Goal: Task Accomplishment & Management: Use online tool/utility

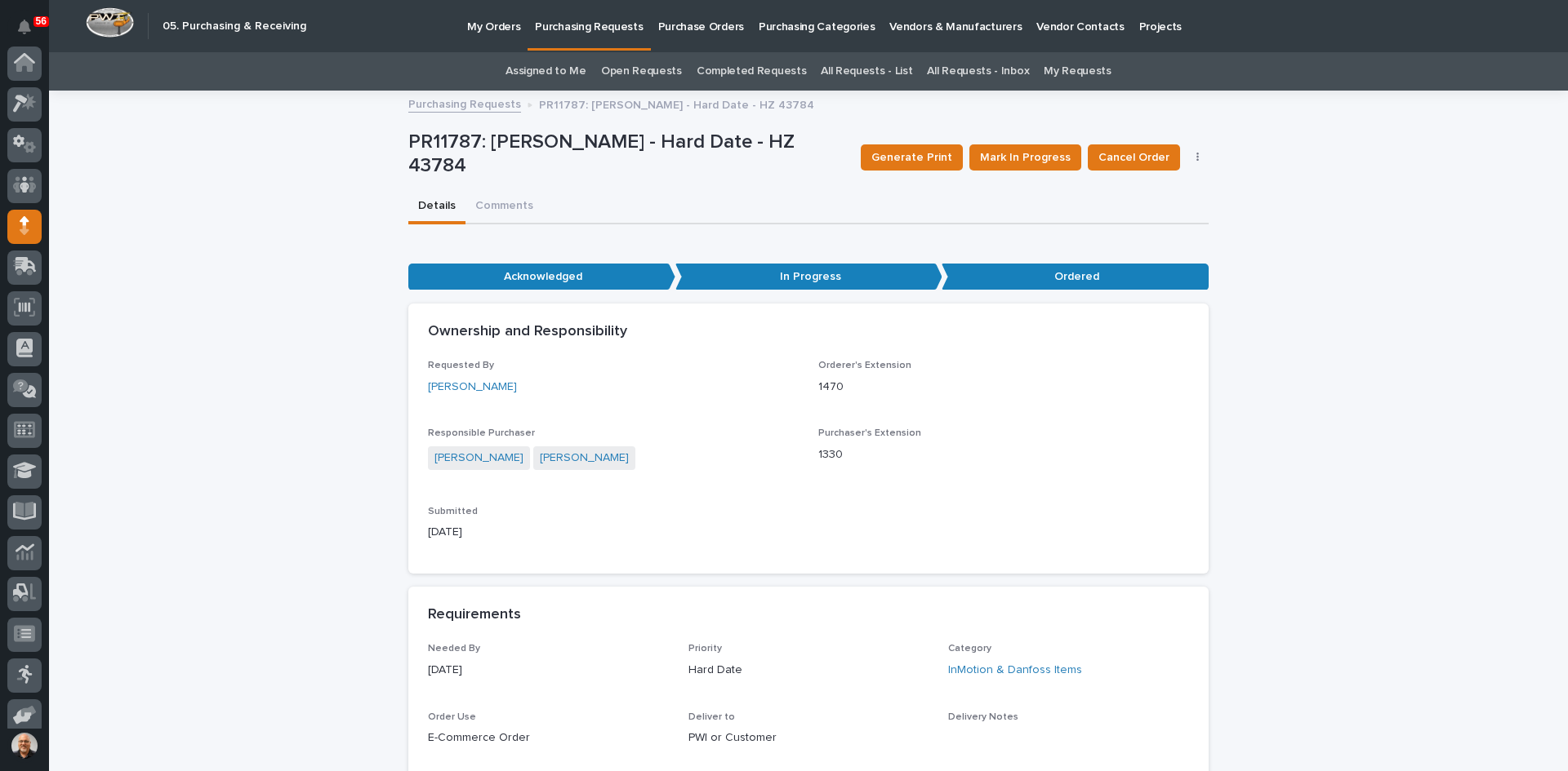
scroll to position [134, 0]
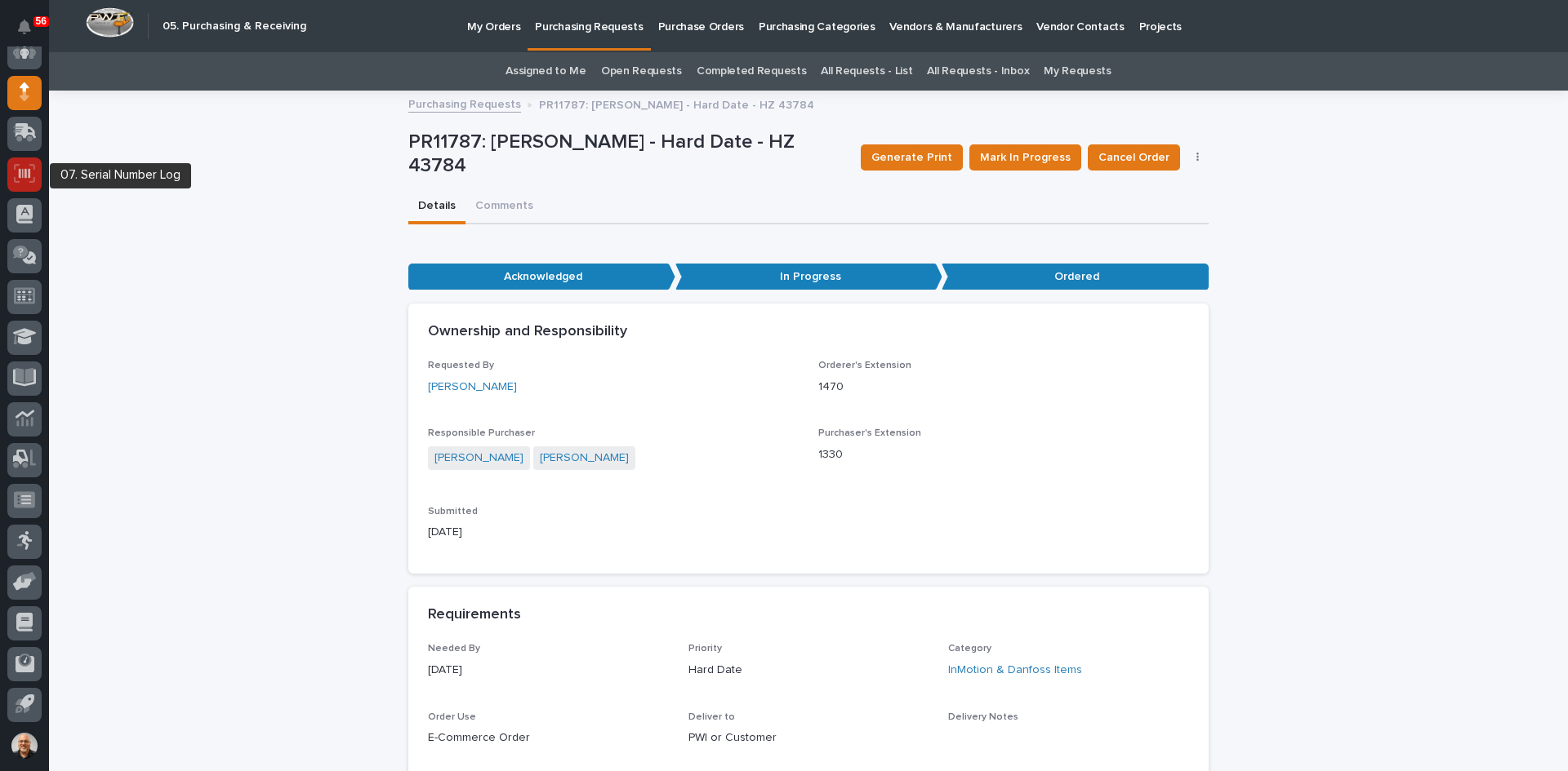
click at [23, 166] on icon at bounding box center [24, 173] width 22 height 19
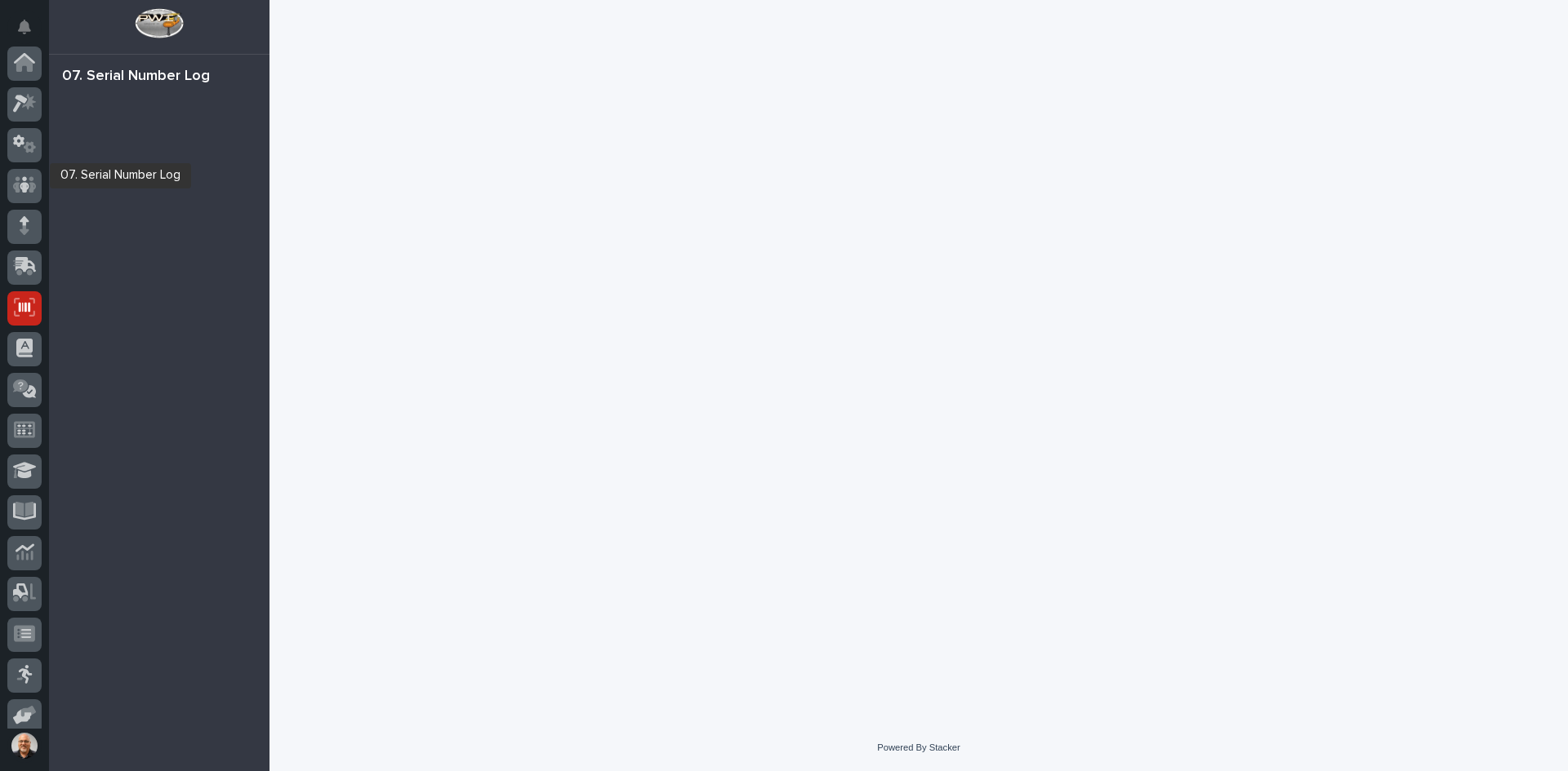
scroll to position [134, 0]
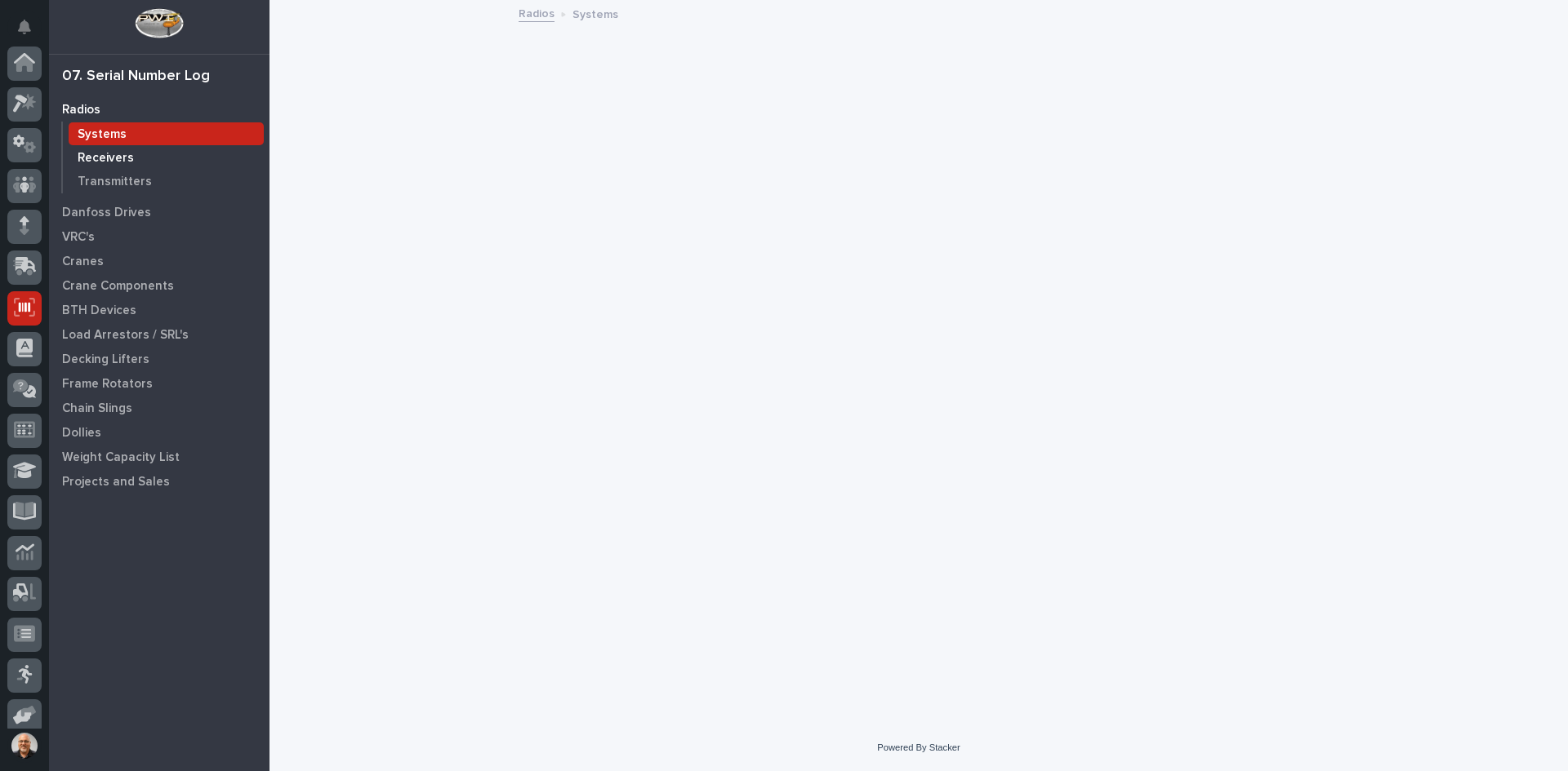
scroll to position [134, 0]
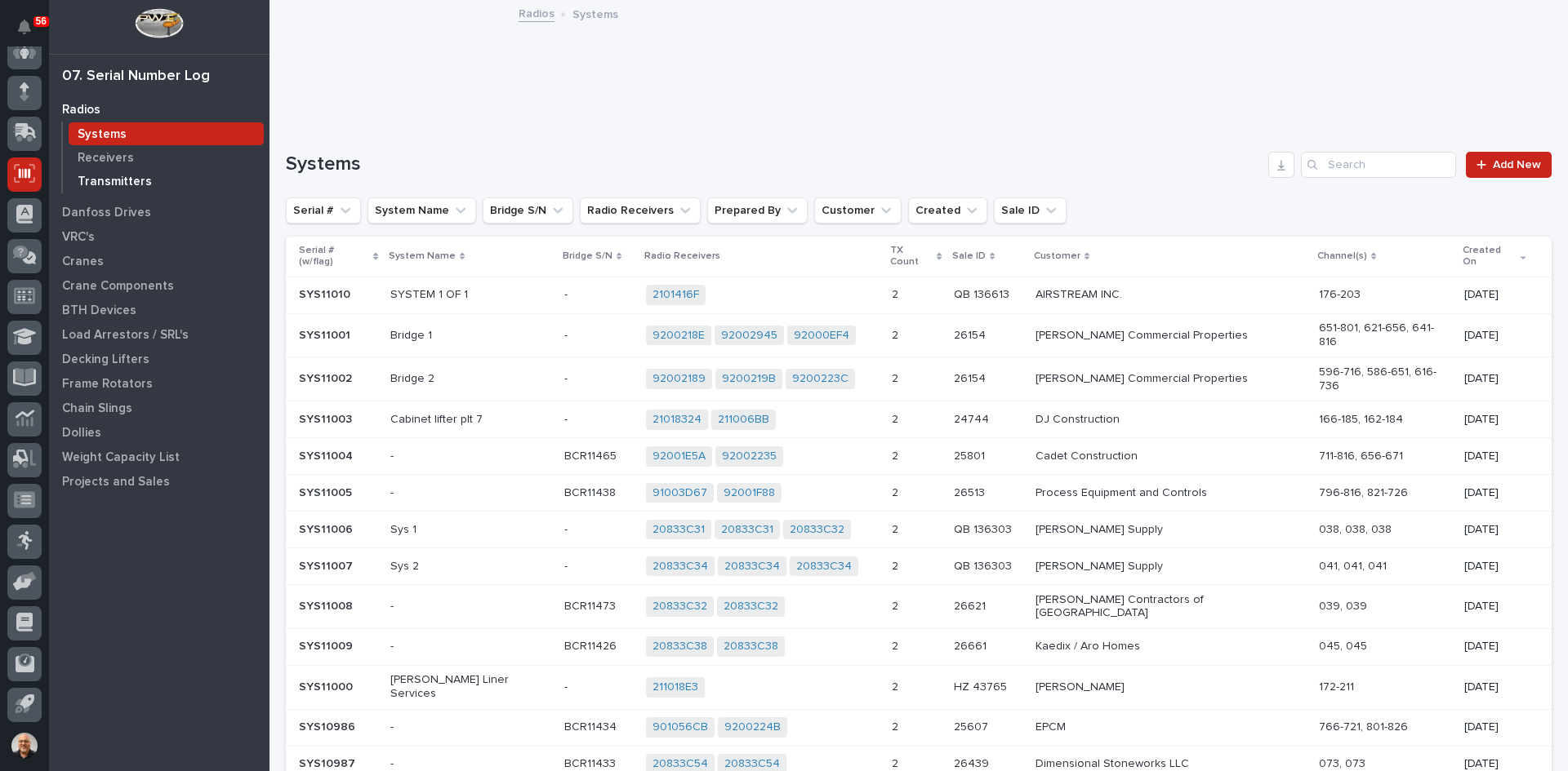
click at [118, 175] on p "Transmitters" at bounding box center [115, 182] width 74 height 15
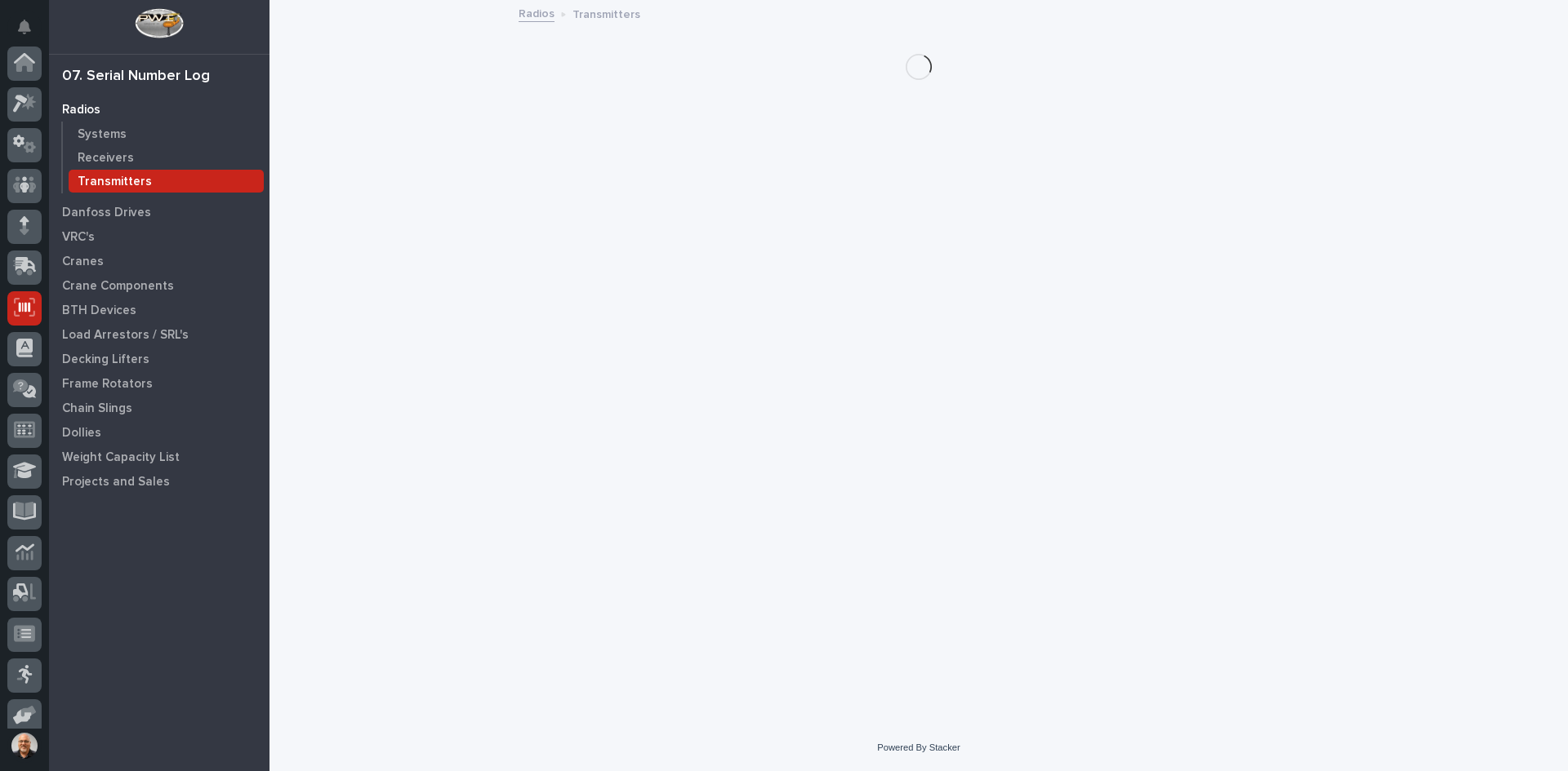
scroll to position [134, 0]
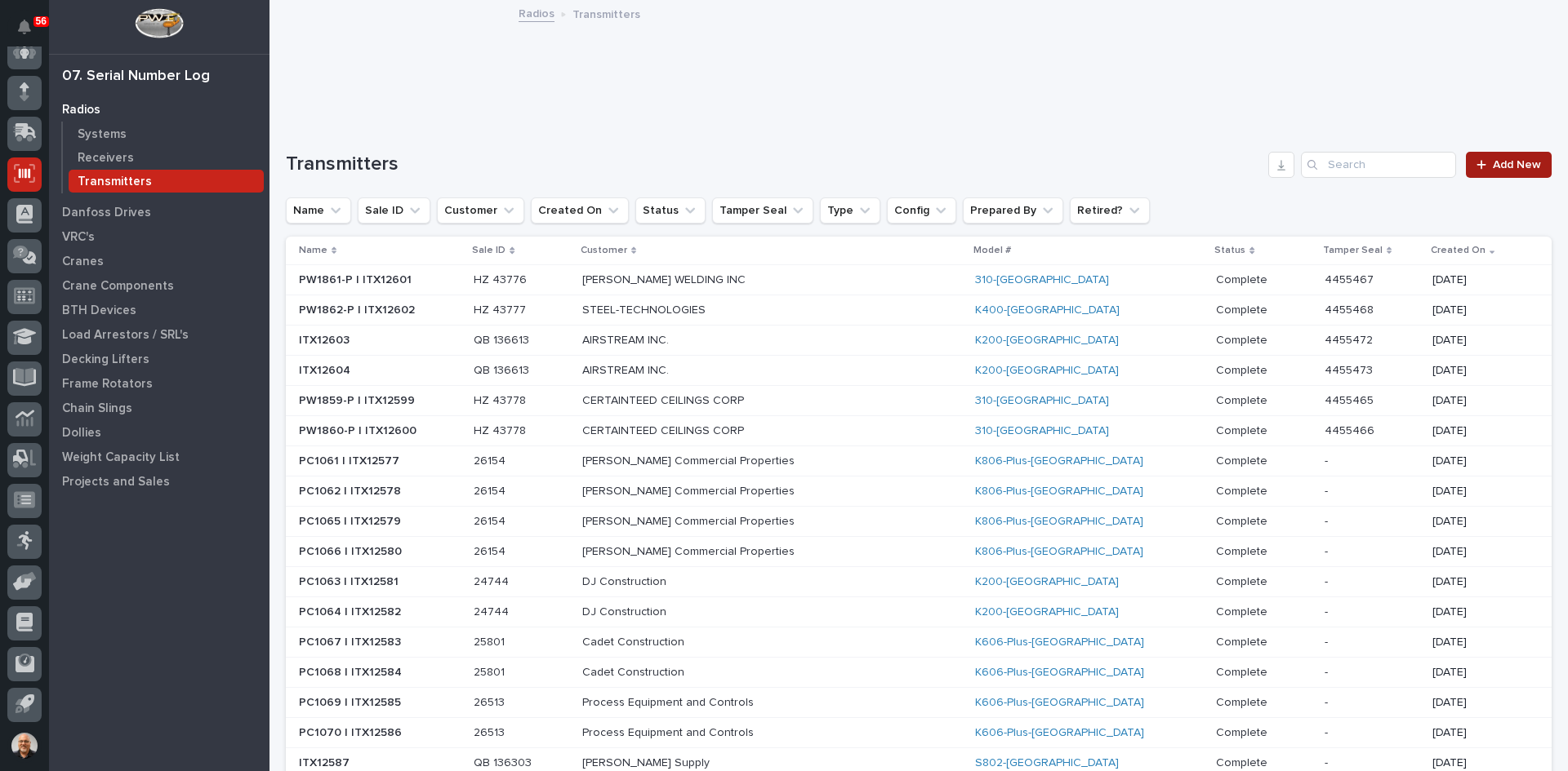
click at [1514, 160] on span "Add New" at bounding box center [1517, 165] width 48 height 11
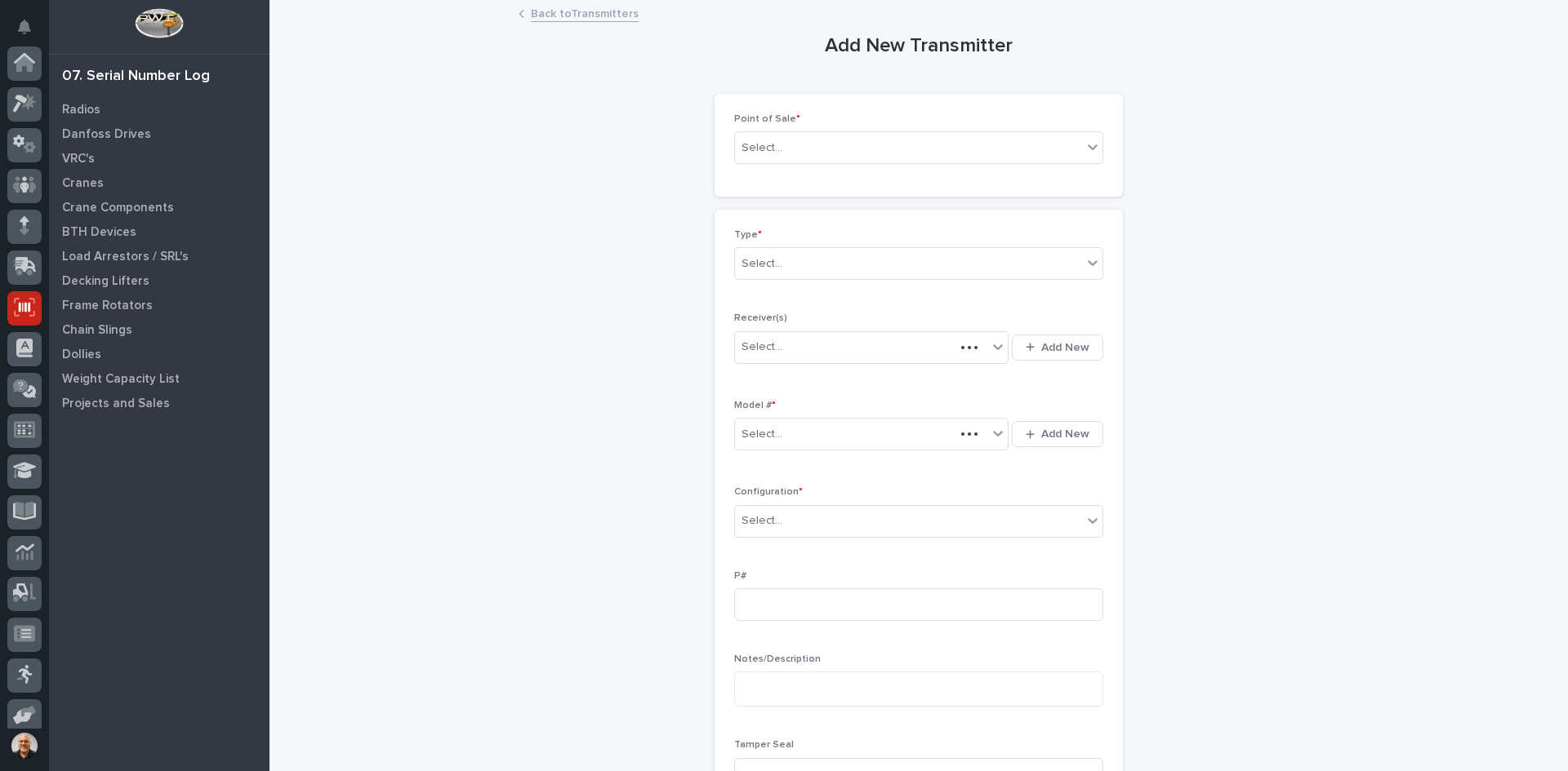
scroll to position [134, 0]
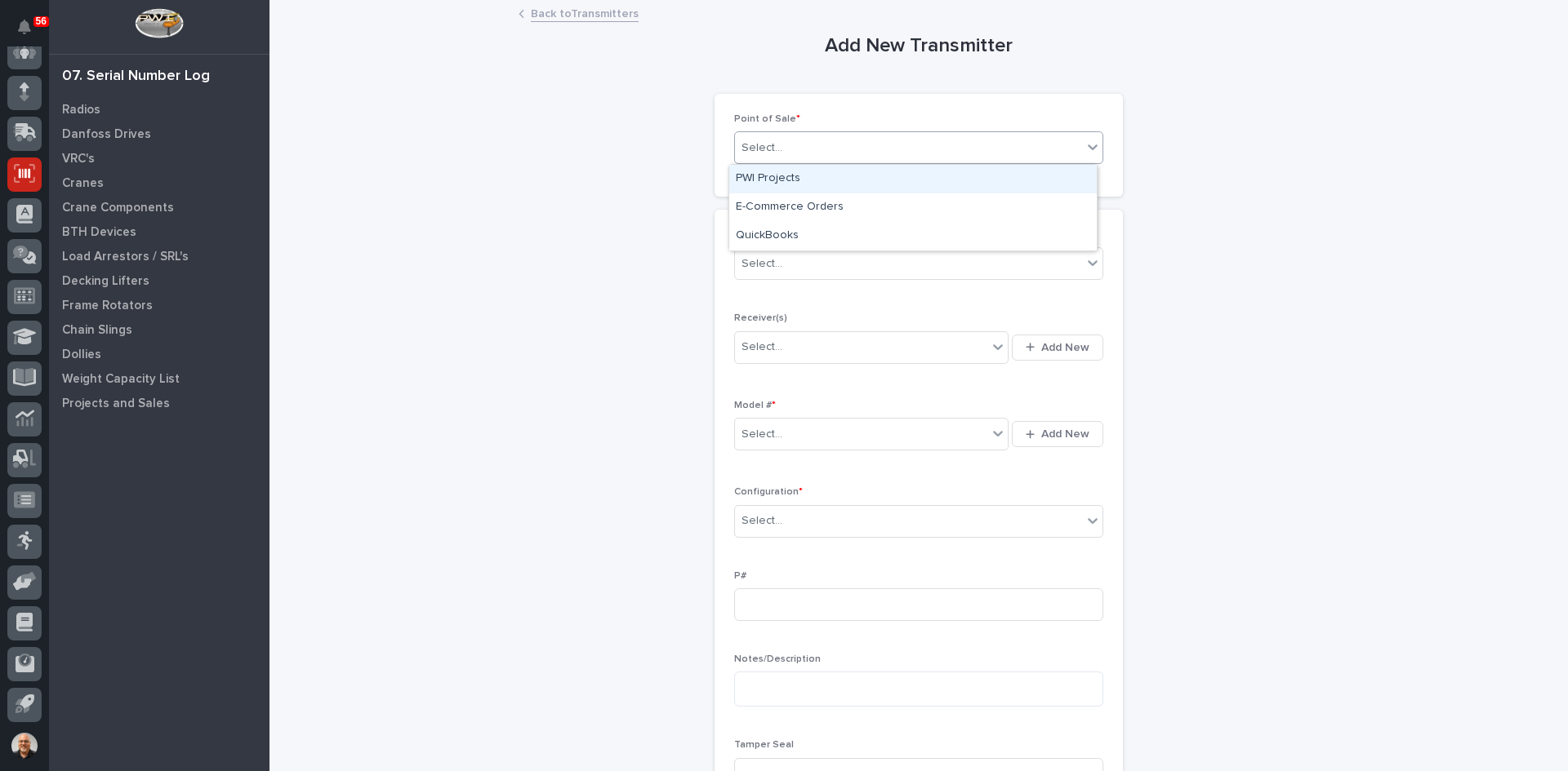
click at [792, 150] on div "Select..." at bounding box center [909, 147] width 347 height 27
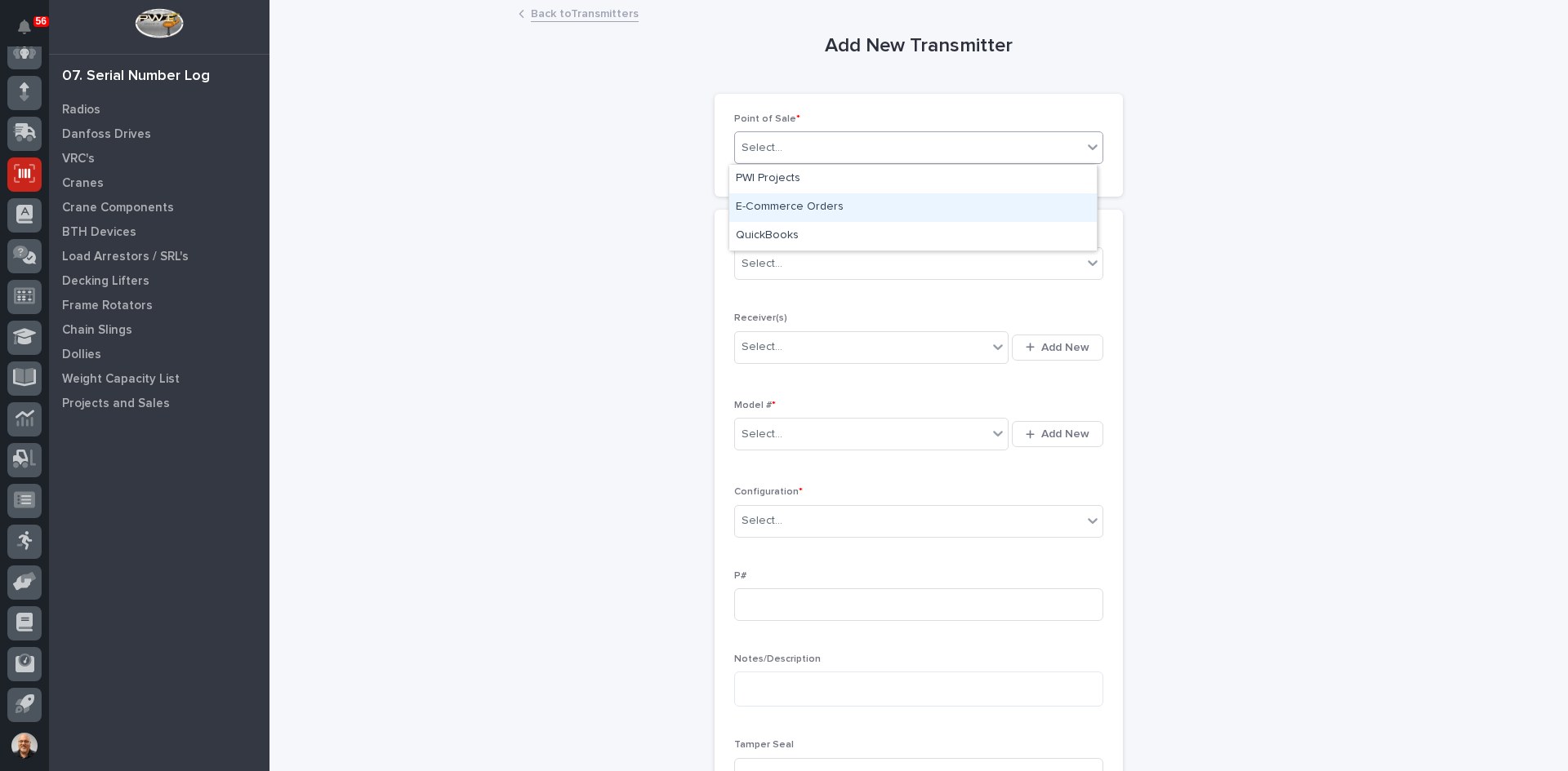
click at [797, 205] on div "E-Commerce Orders" at bounding box center [913, 207] width 368 height 28
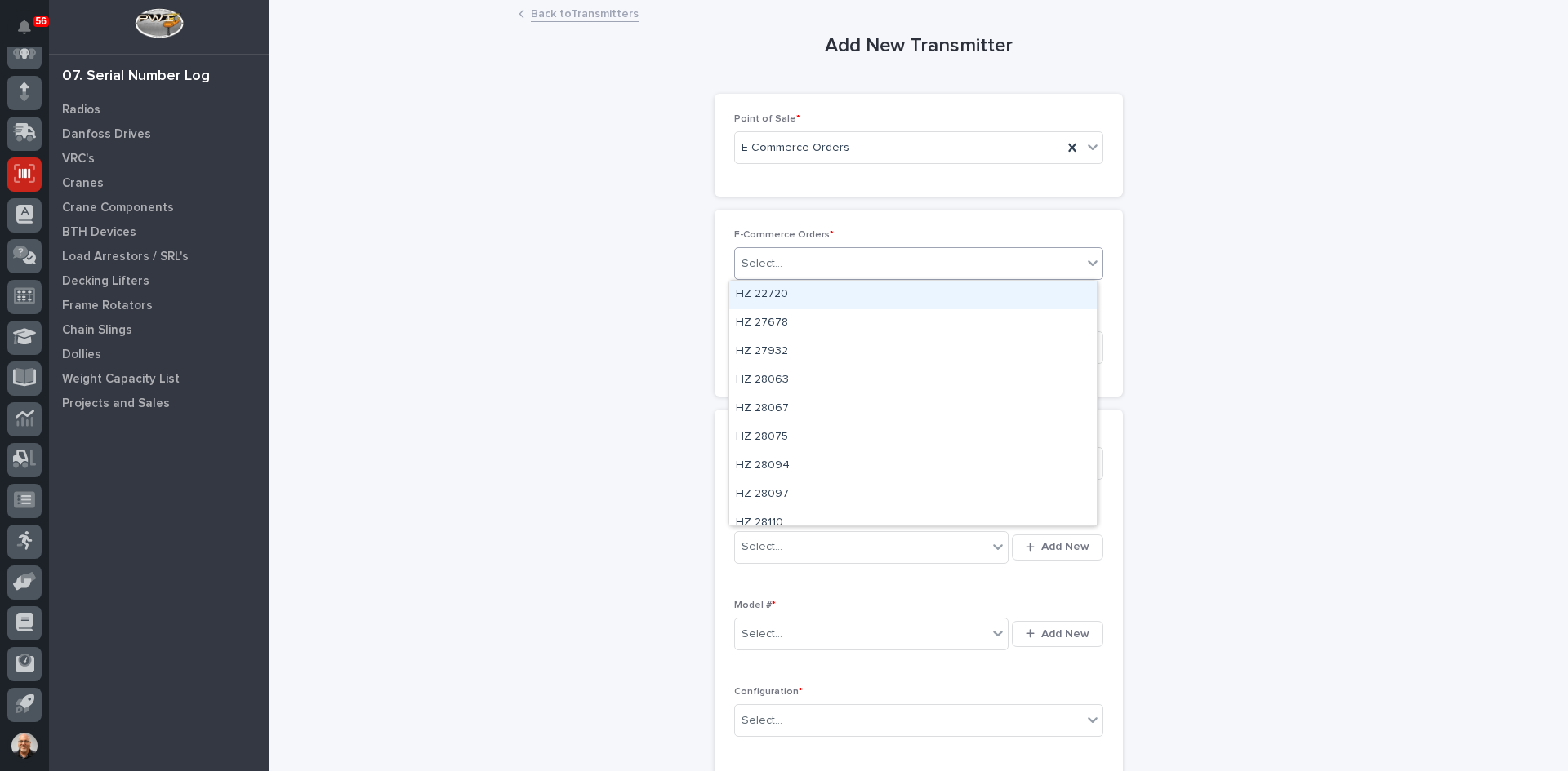
click at [797, 262] on div "Select..." at bounding box center [909, 264] width 347 height 27
type input "*****"
click at [783, 294] on div "HZ 43784" at bounding box center [913, 295] width 368 height 28
click at [785, 466] on div "Select..." at bounding box center [909, 463] width 347 height 27
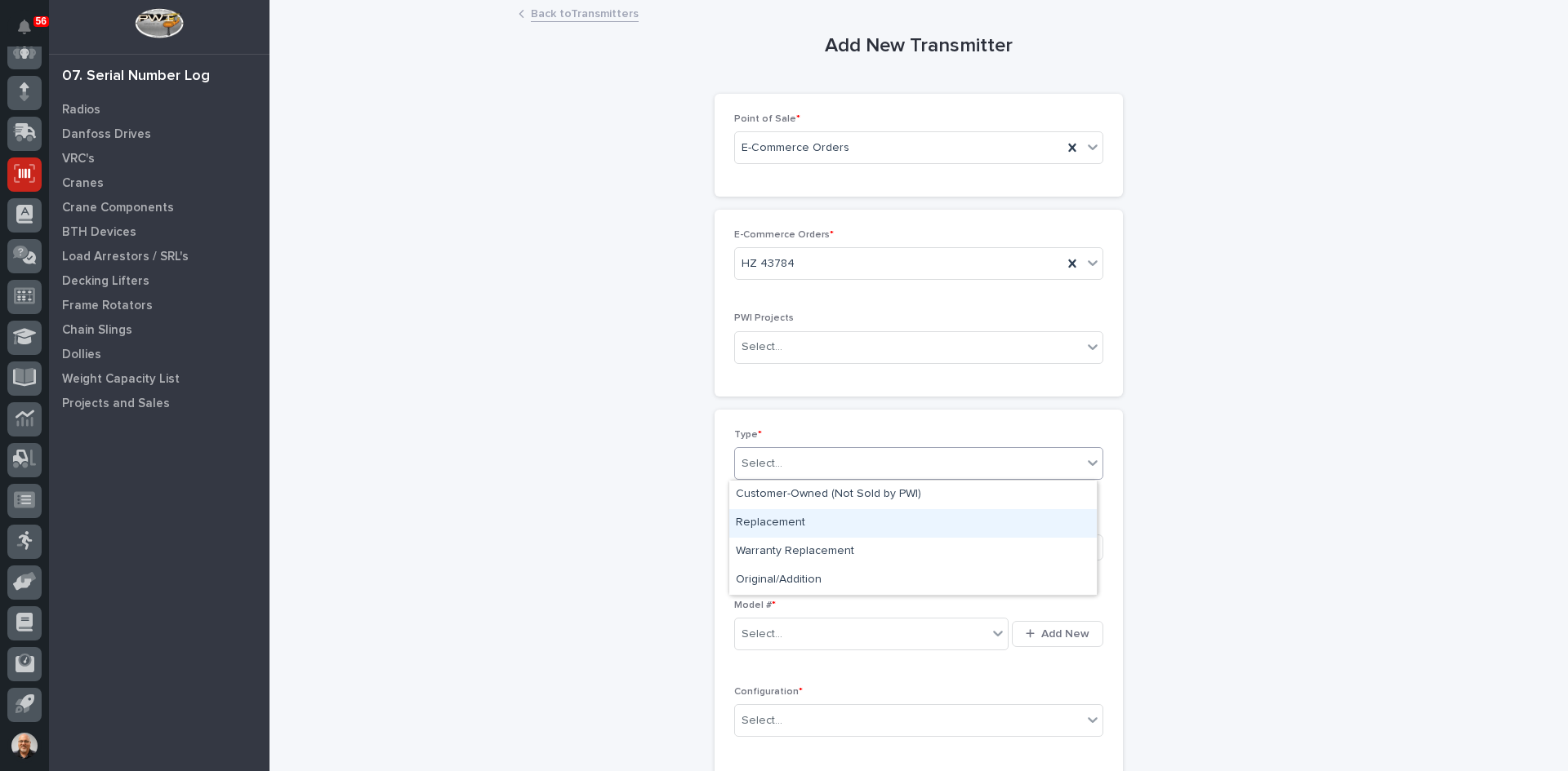
click at [790, 532] on div "Replacement" at bounding box center [913, 523] width 368 height 28
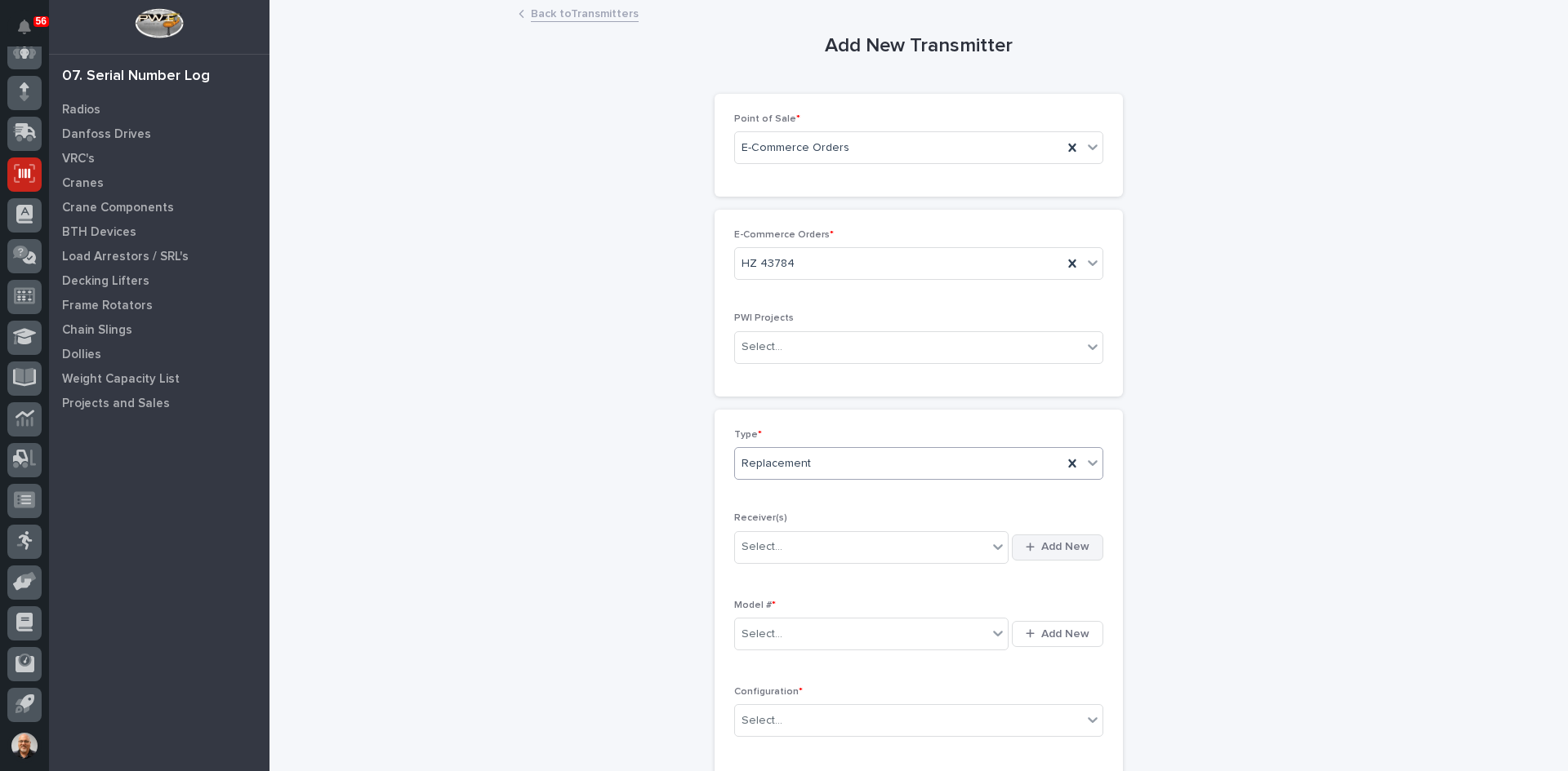
click at [1064, 543] on span "Add New" at bounding box center [1066, 547] width 48 height 15
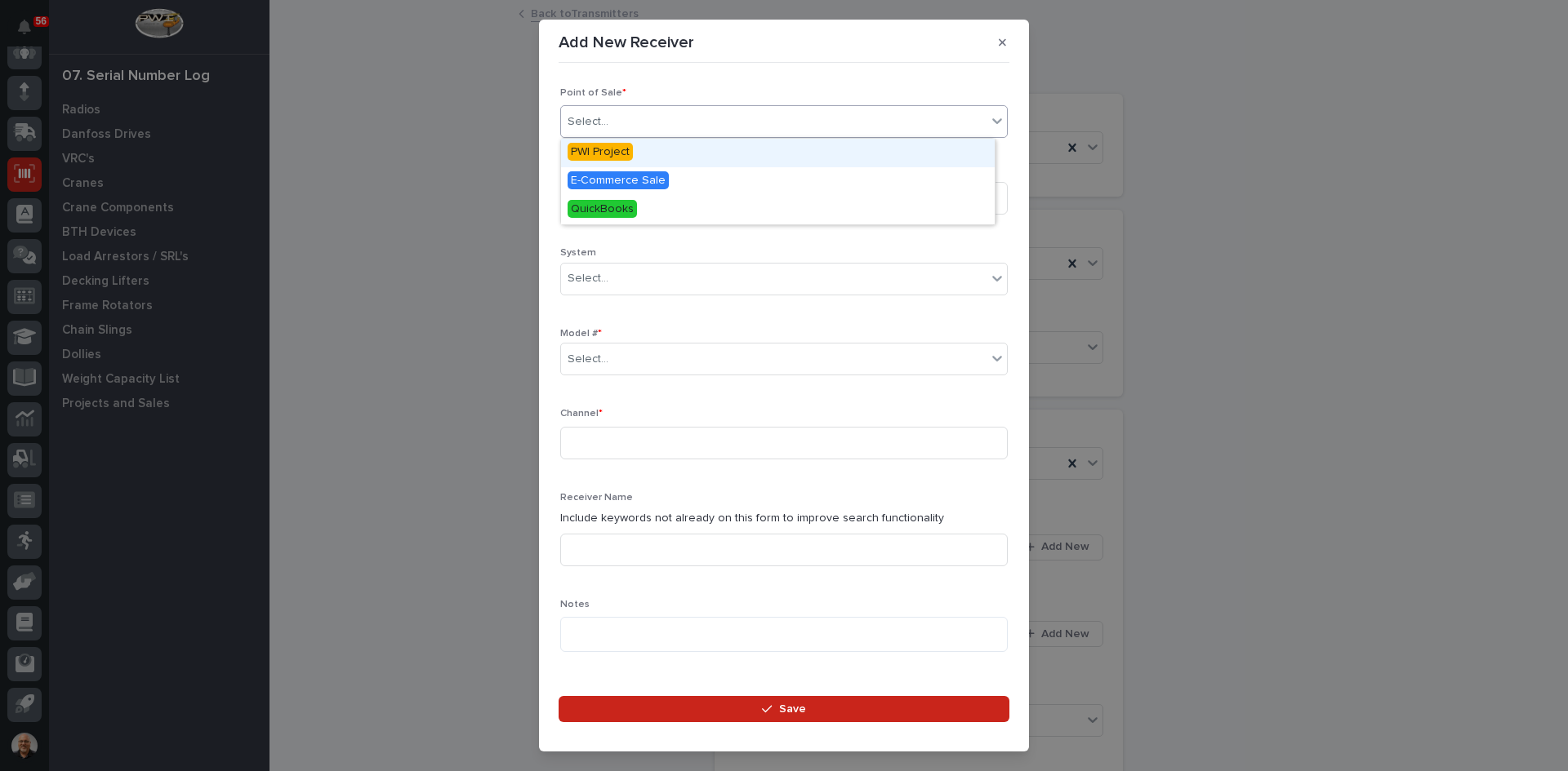
click at [623, 113] on div "Select..." at bounding box center [773, 122] width 425 height 27
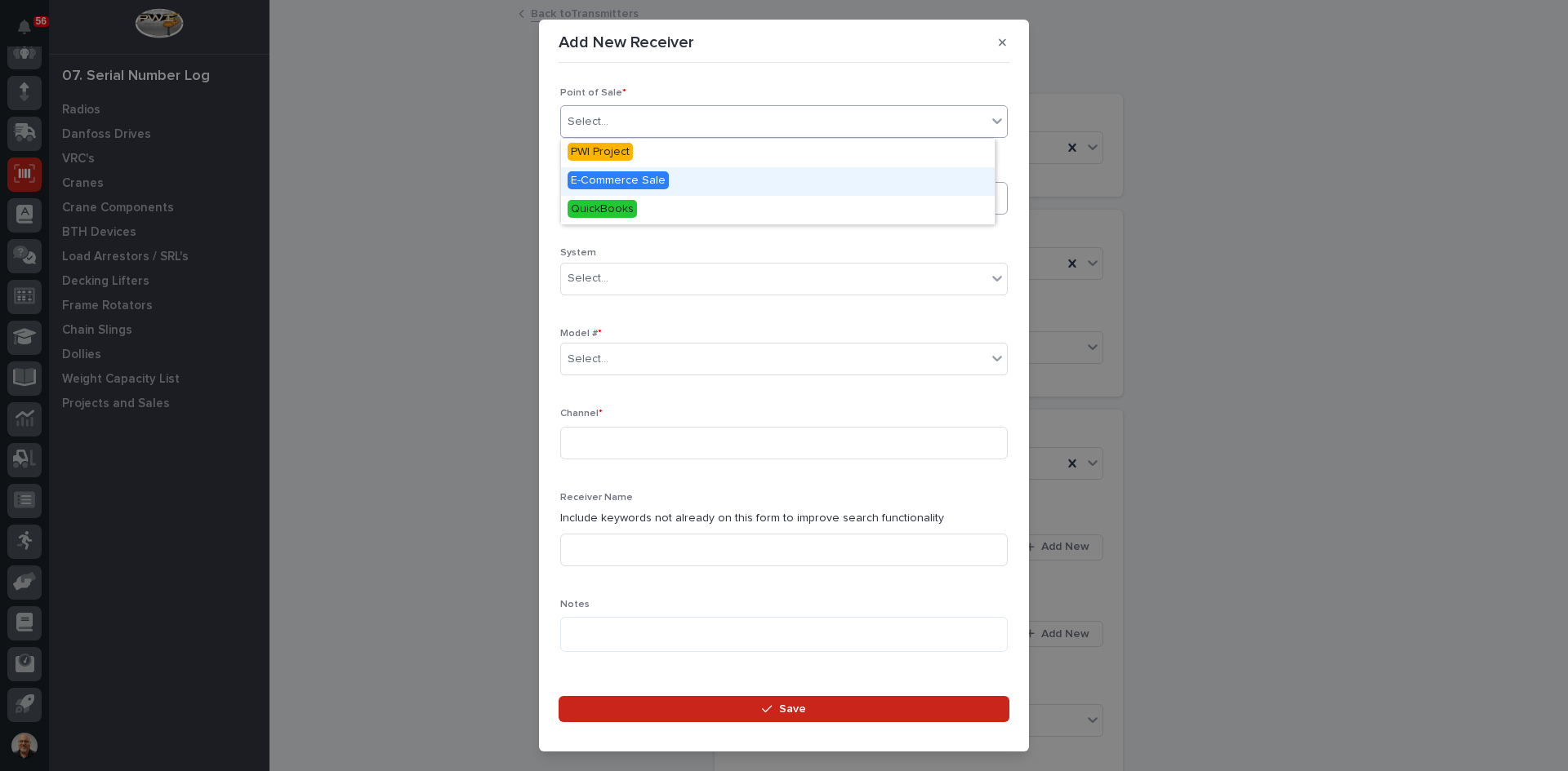
click at [622, 184] on span "E-Commerce Sale" at bounding box center [618, 180] width 101 height 18
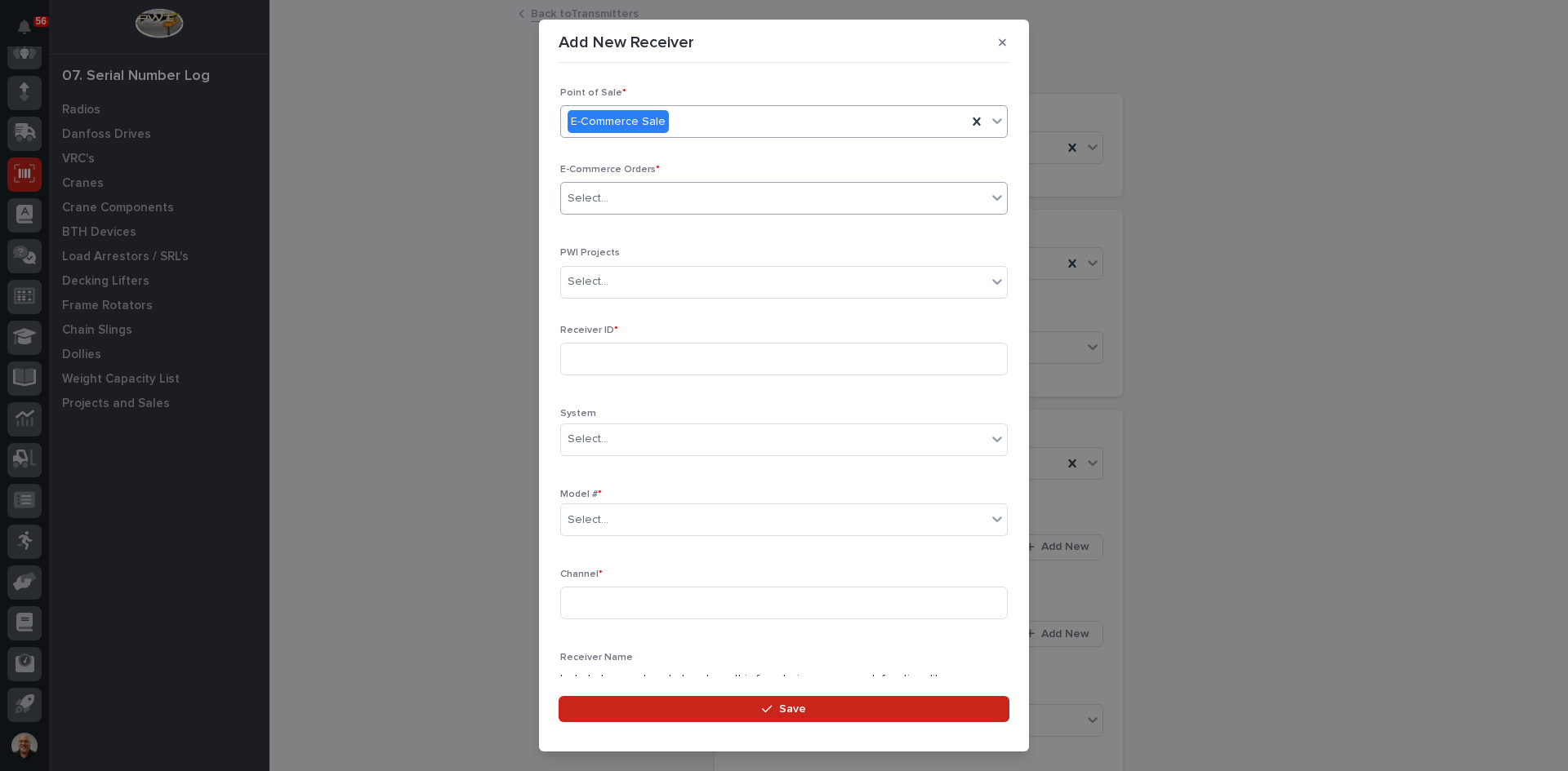
click at [616, 198] on div "Select..." at bounding box center [773, 198] width 425 height 27
type input "*****"
click at [611, 355] on input at bounding box center [784, 360] width 448 height 33
type input "10055241"
click at [609, 530] on div "Select..." at bounding box center [773, 520] width 425 height 27
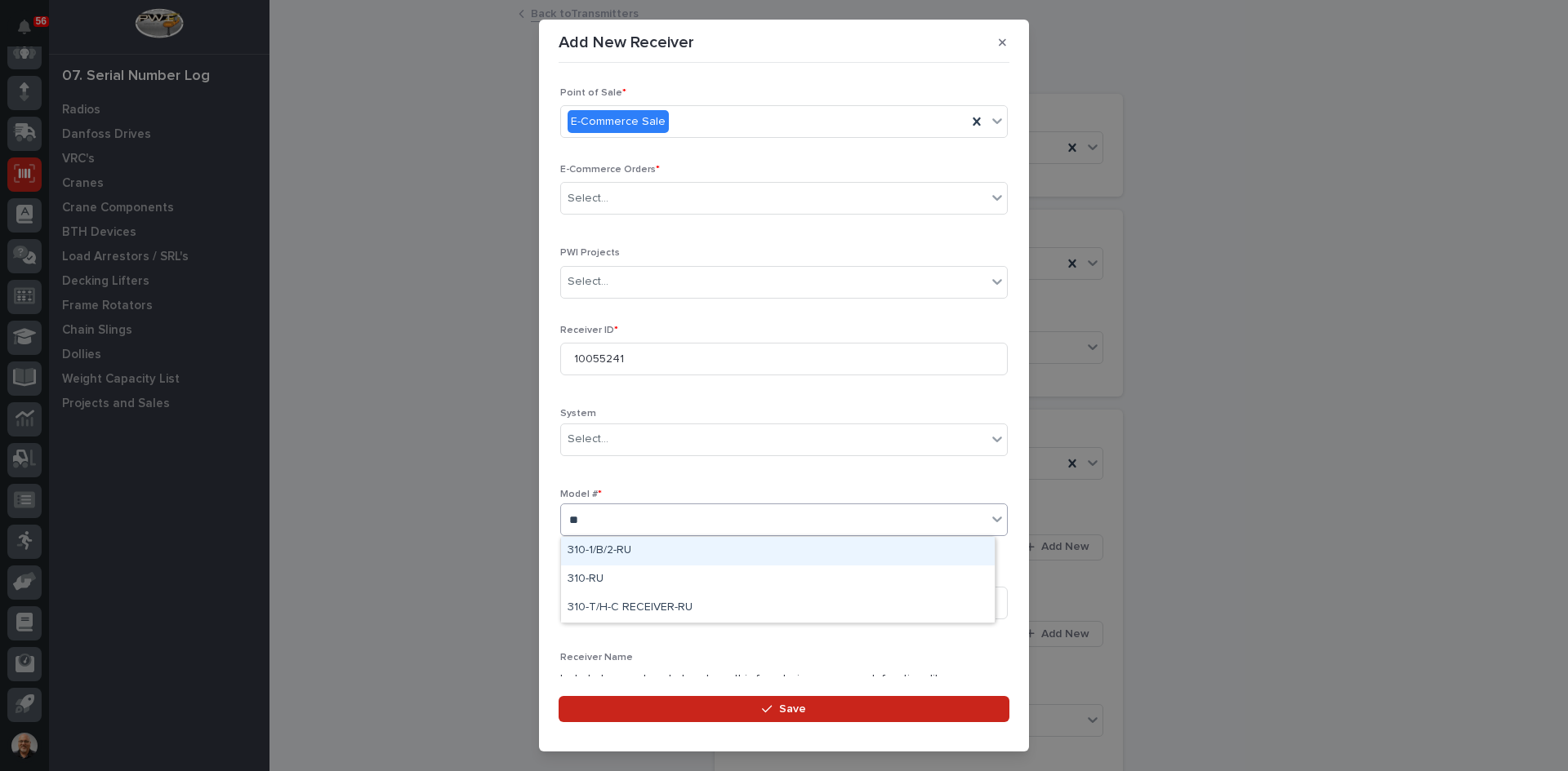
type input "***"
click at [586, 574] on div "310-RU" at bounding box center [778, 580] width 434 height 28
click at [592, 612] on input at bounding box center [784, 603] width 448 height 33
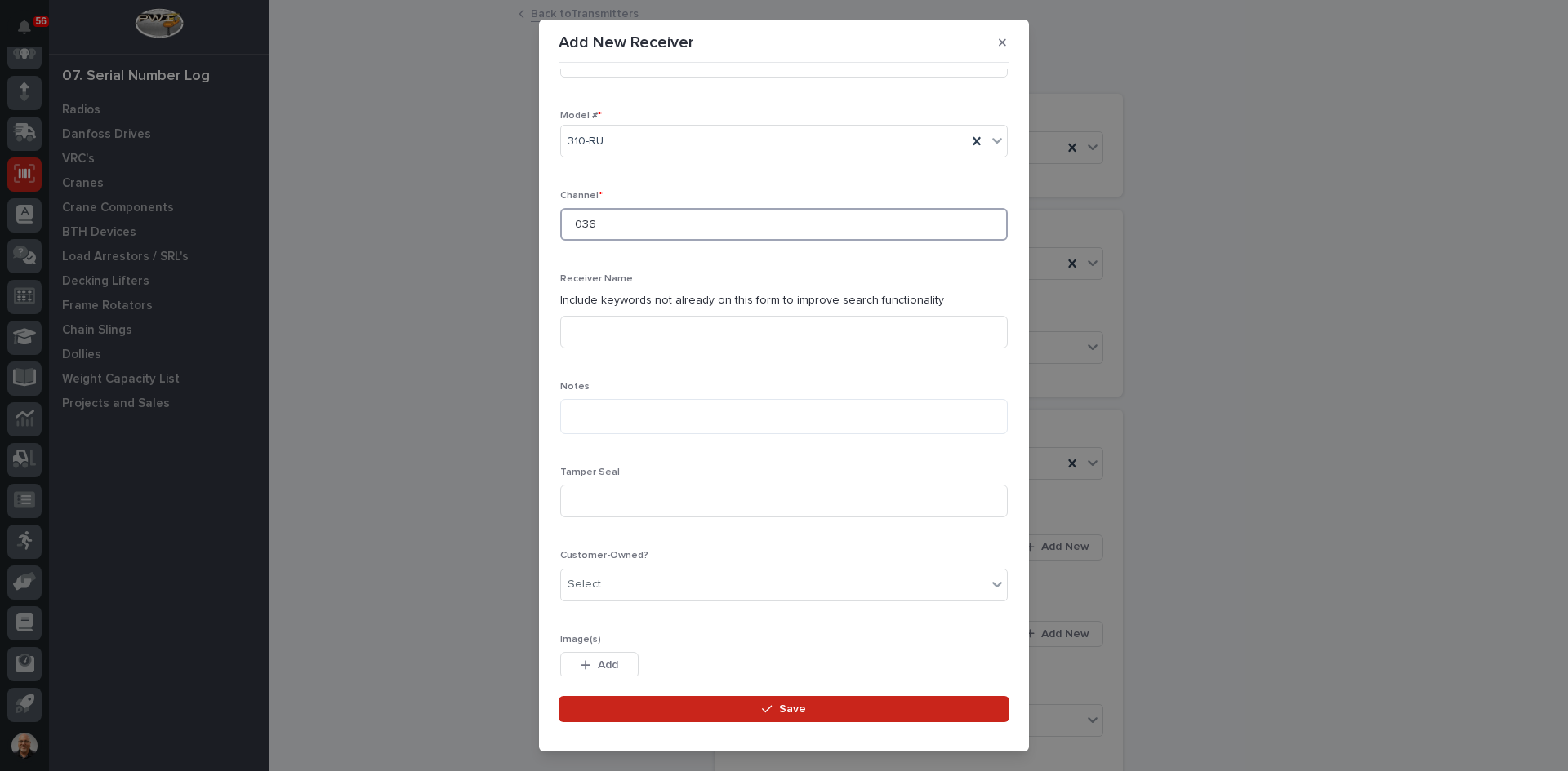
scroll to position [408, 0]
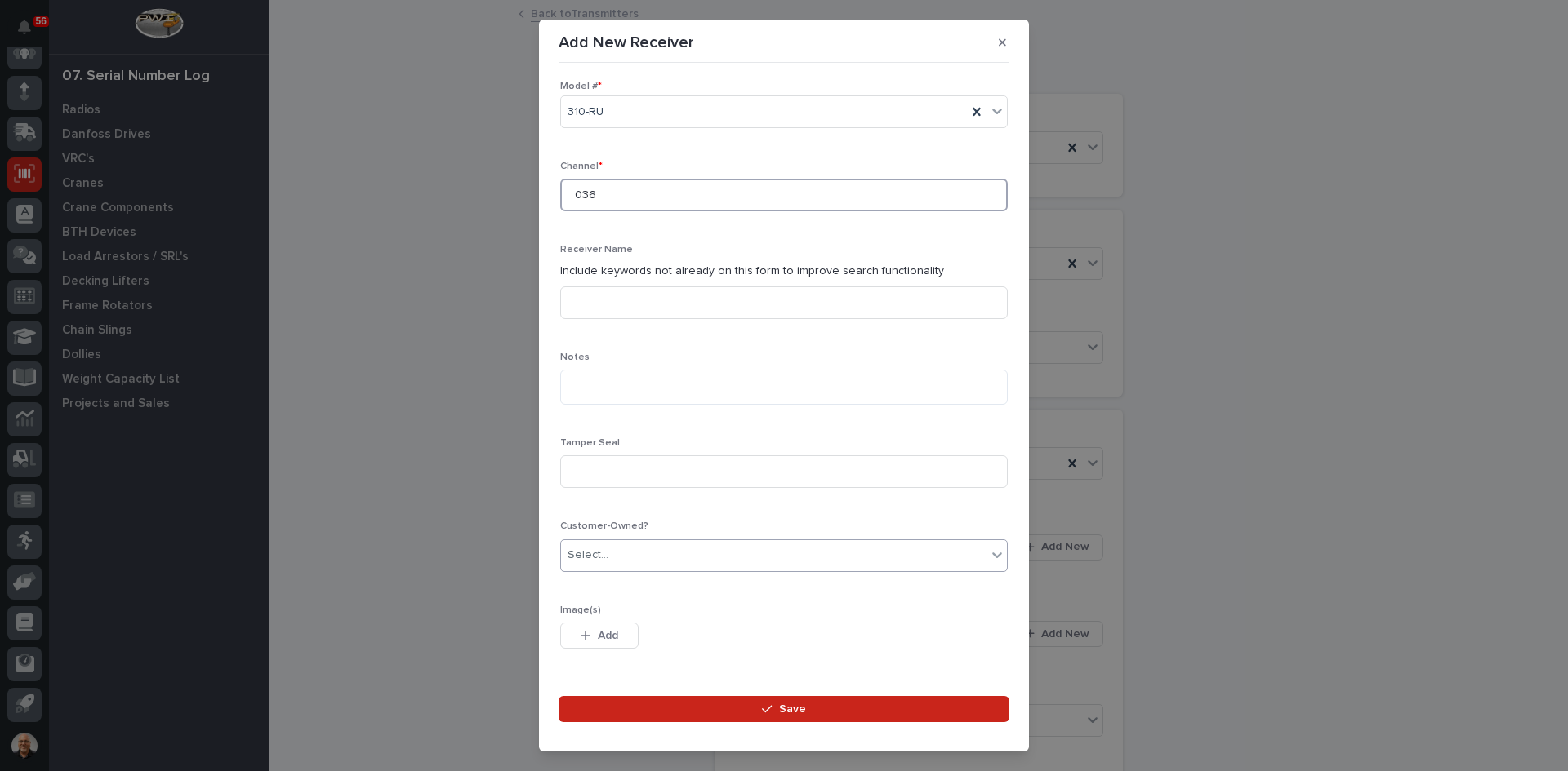
type input "036"
click at [625, 554] on div "Select..." at bounding box center [773, 555] width 425 height 27
click at [593, 583] on div "Yes" at bounding box center [778, 586] width 434 height 28
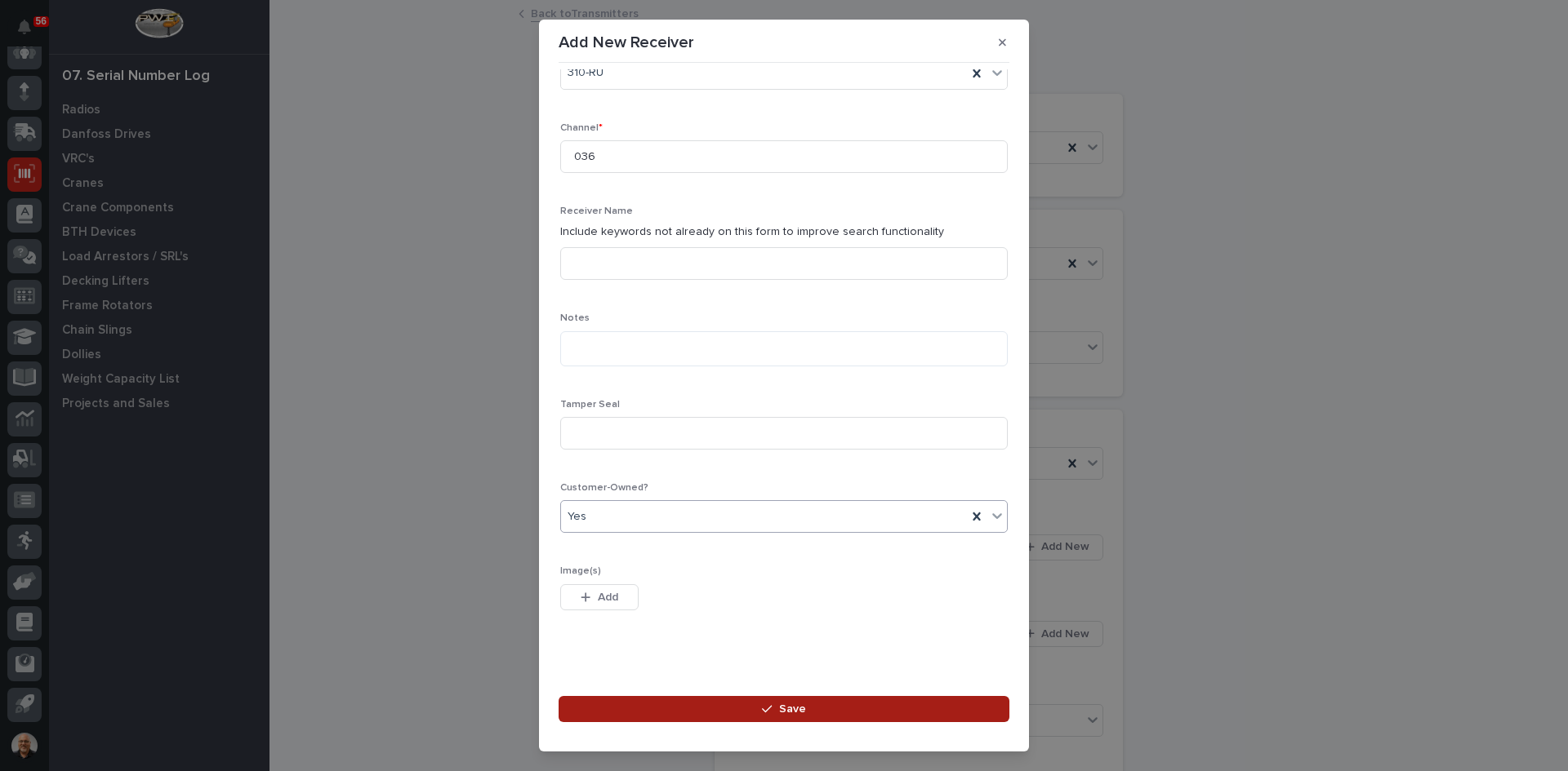
click at [806, 710] on button "Save" at bounding box center [784, 709] width 450 height 26
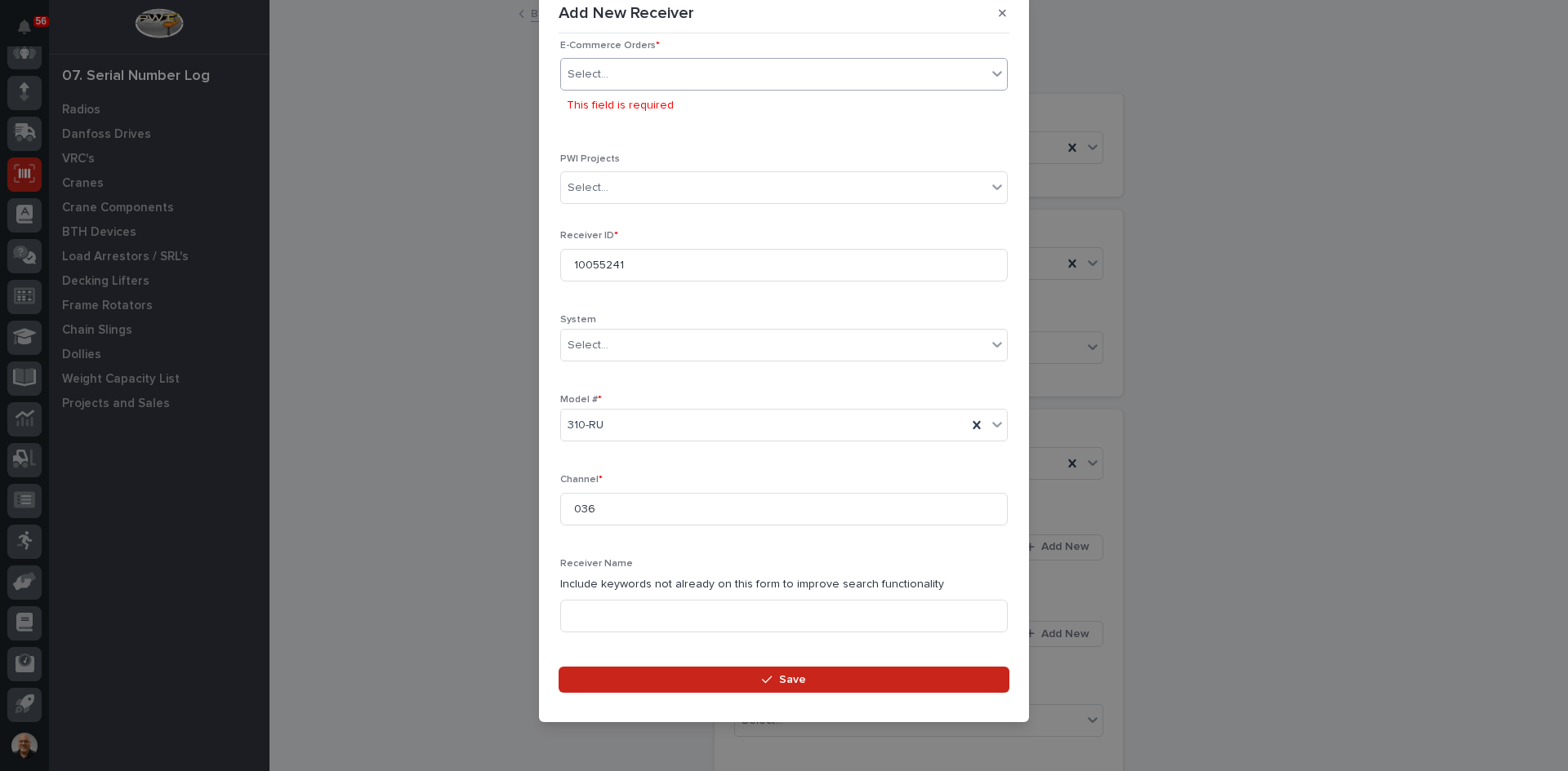
click at [615, 78] on div "Select..." at bounding box center [773, 74] width 425 height 27
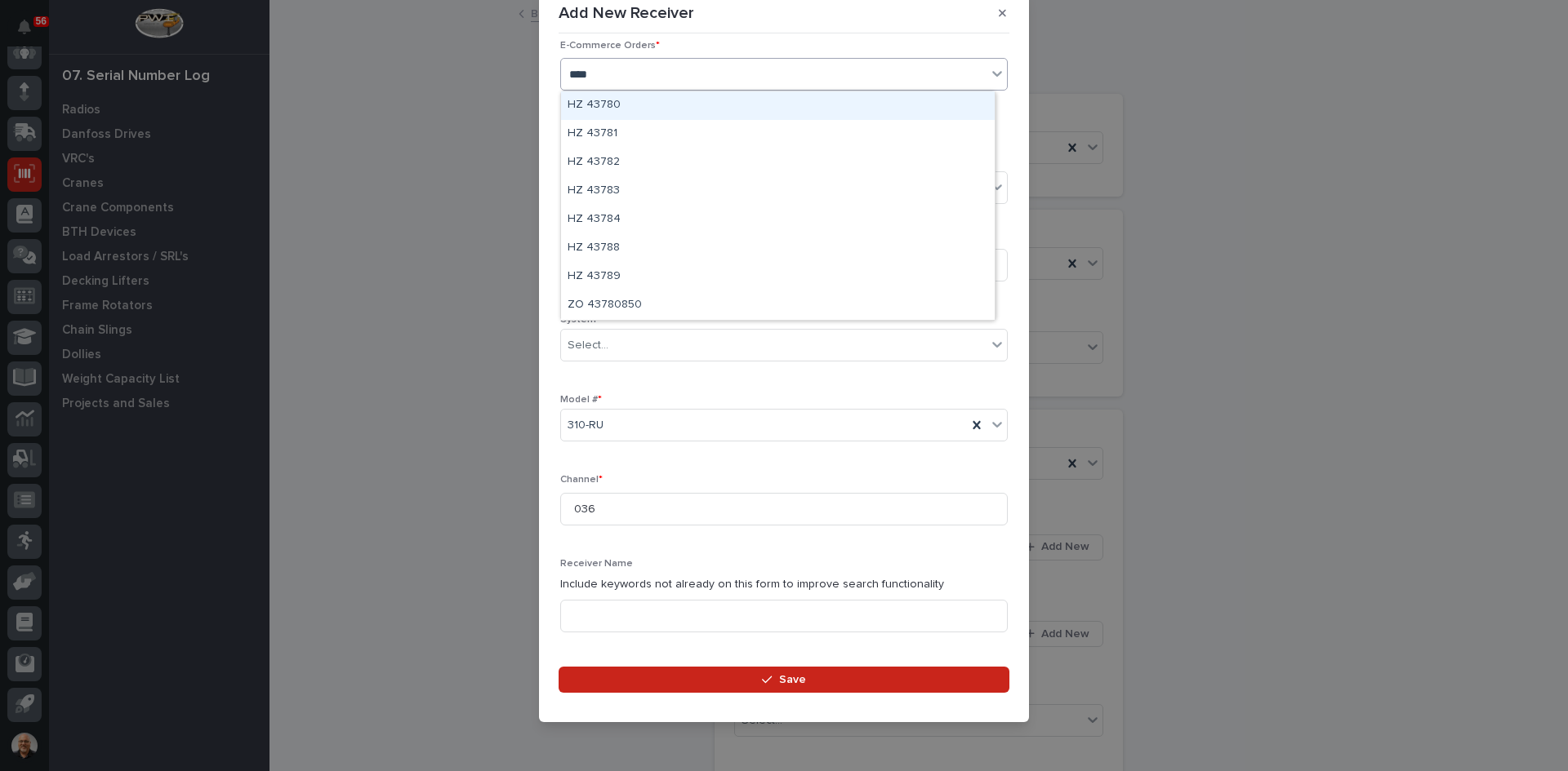
type input "*****"
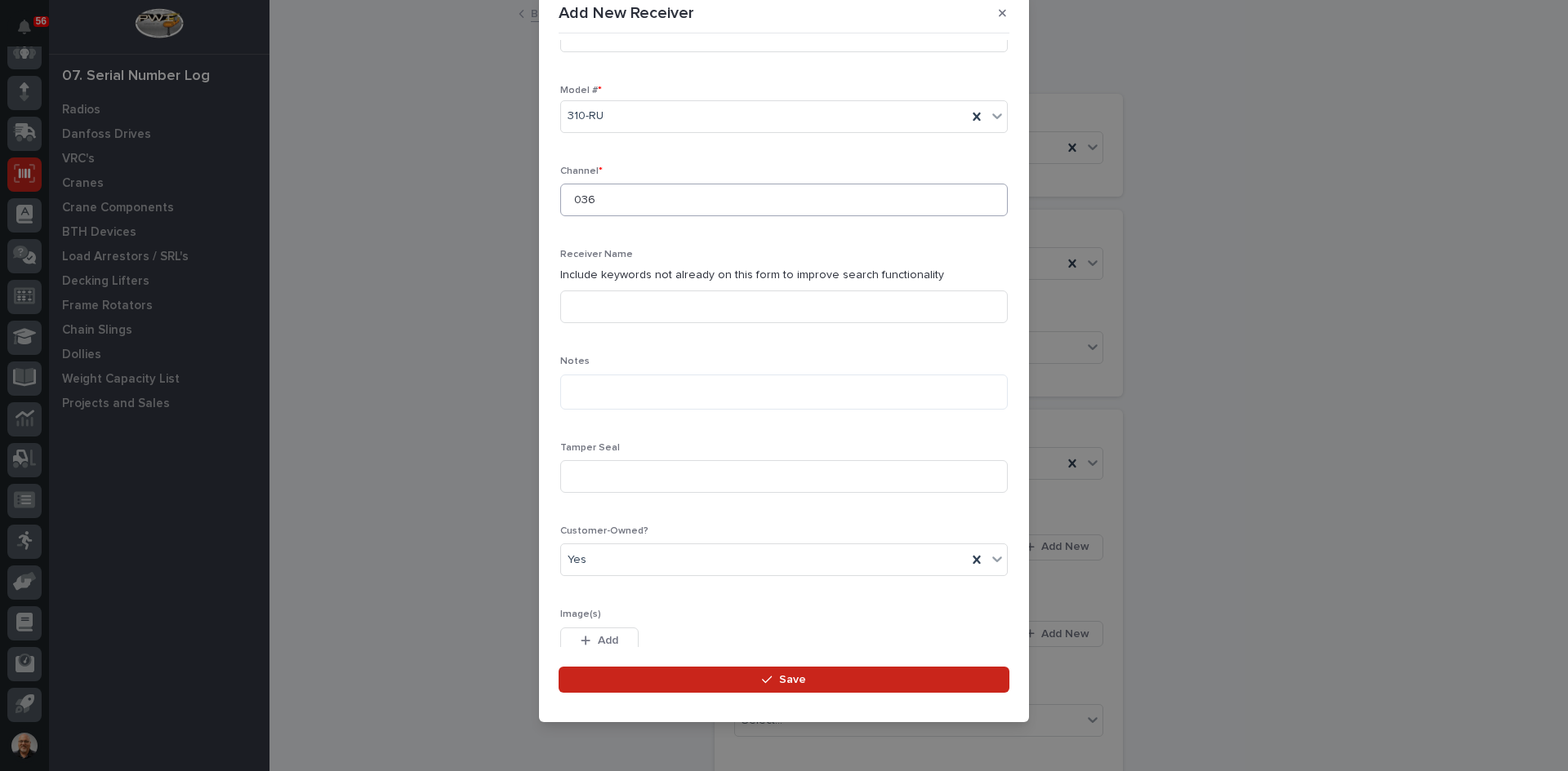
scroll to position [382, 0]
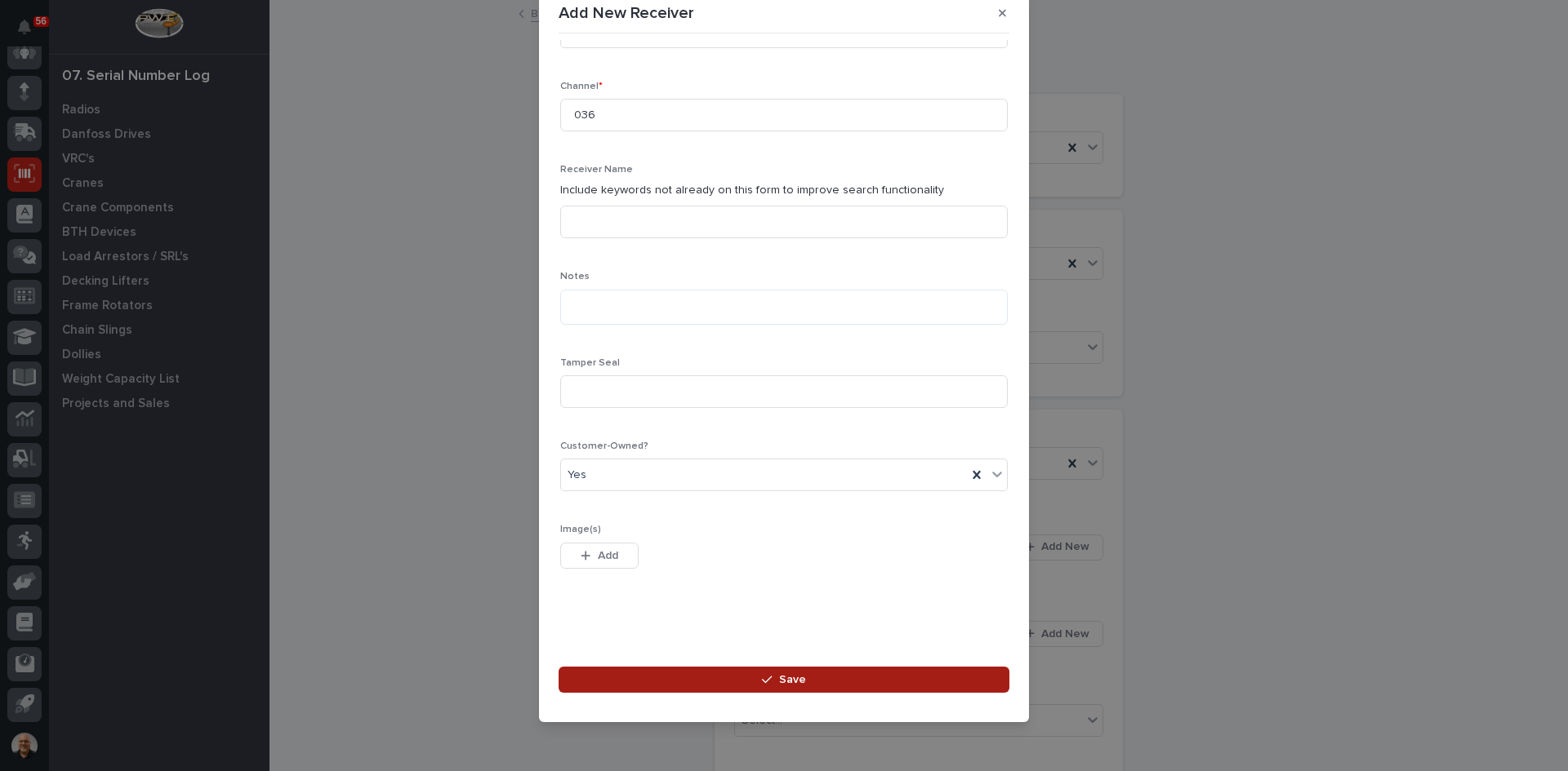
click at [794, 675] on span "Save" at bounding box center [792, 680] width 27 height 15
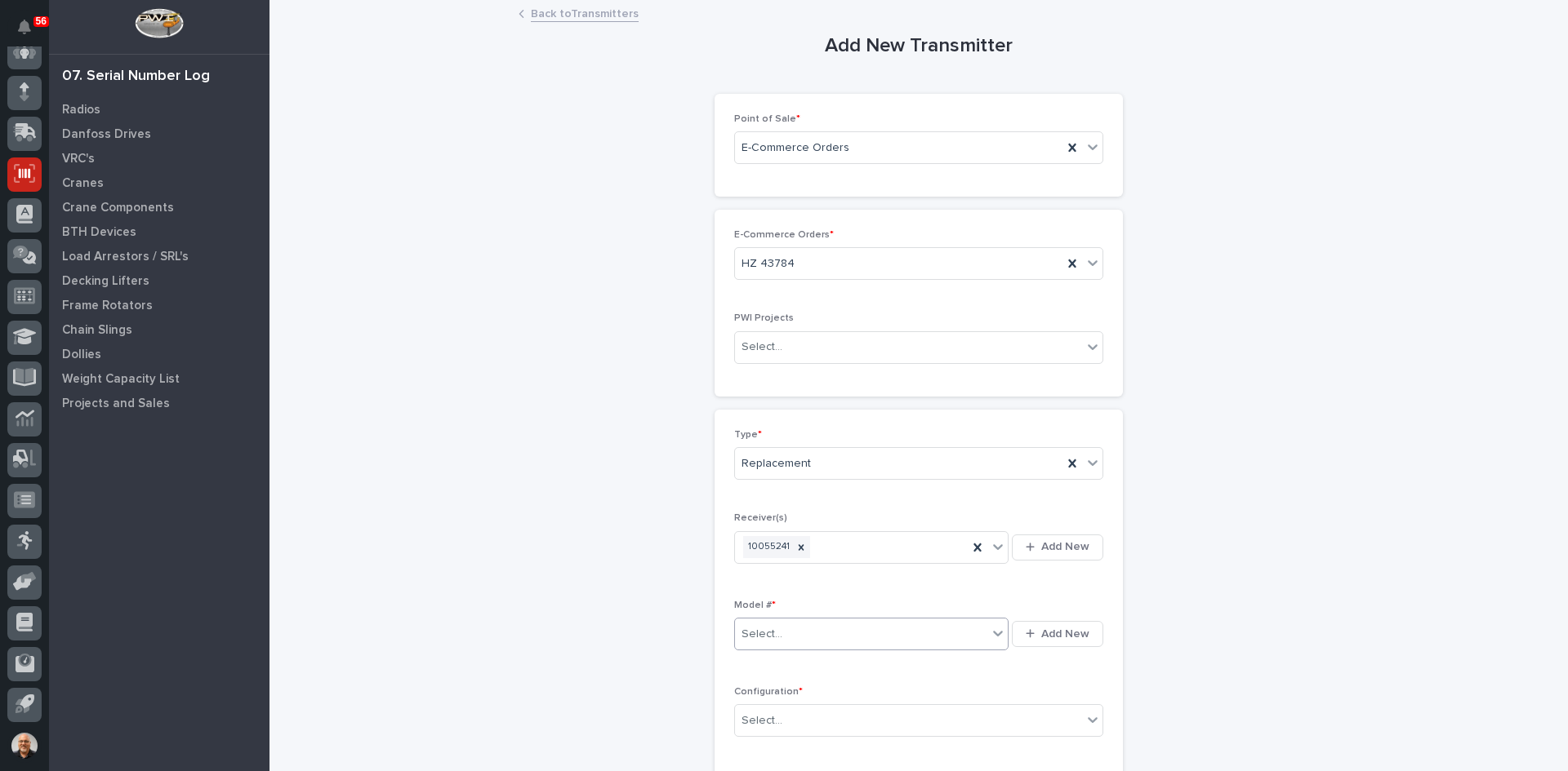
click at [792, 628] on div "Select..." at bounding box center [861, 634] width 252 height 27
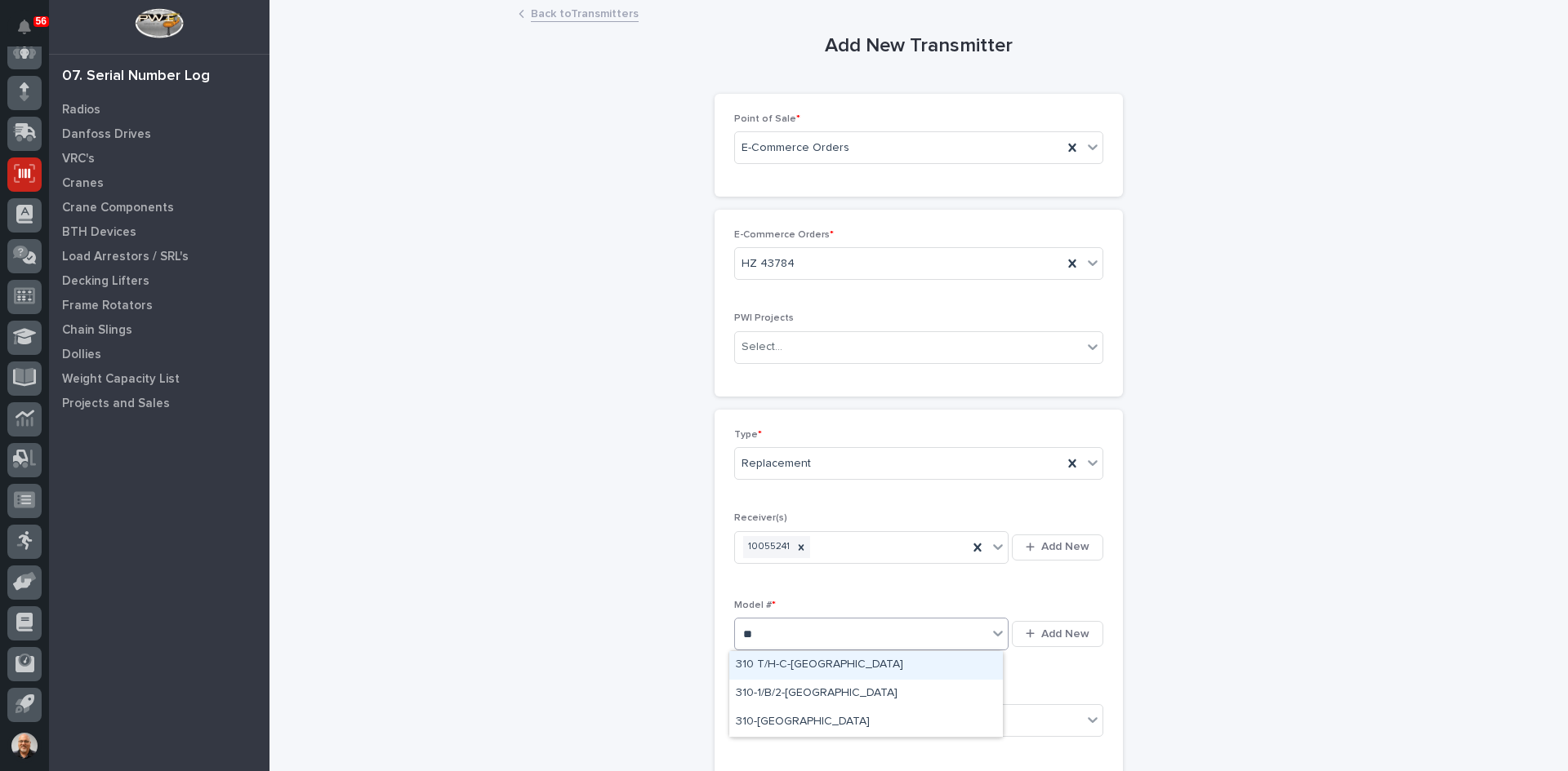
type input "***"
click at [762, 715] on div "310-[GEOGRAPHIC_DATA]" at bounding box center [866, 723] width 274 height 28
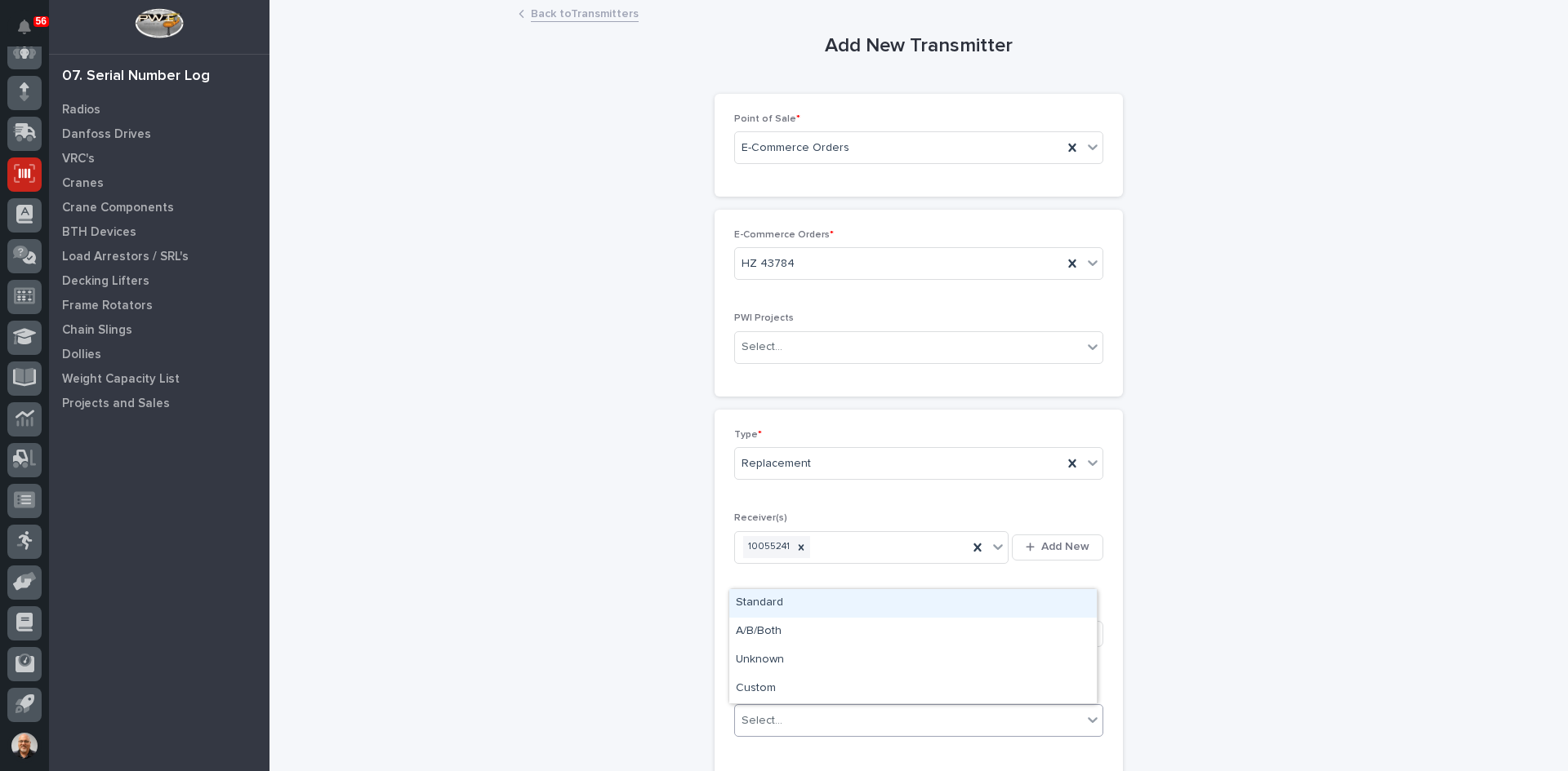
click at [786, 724] on div "Select..." at bounding box center [909, 721] width 347 height 27
click at [759, 604] on div "Standard" at bounding box center [913, 603] width 368 height 28
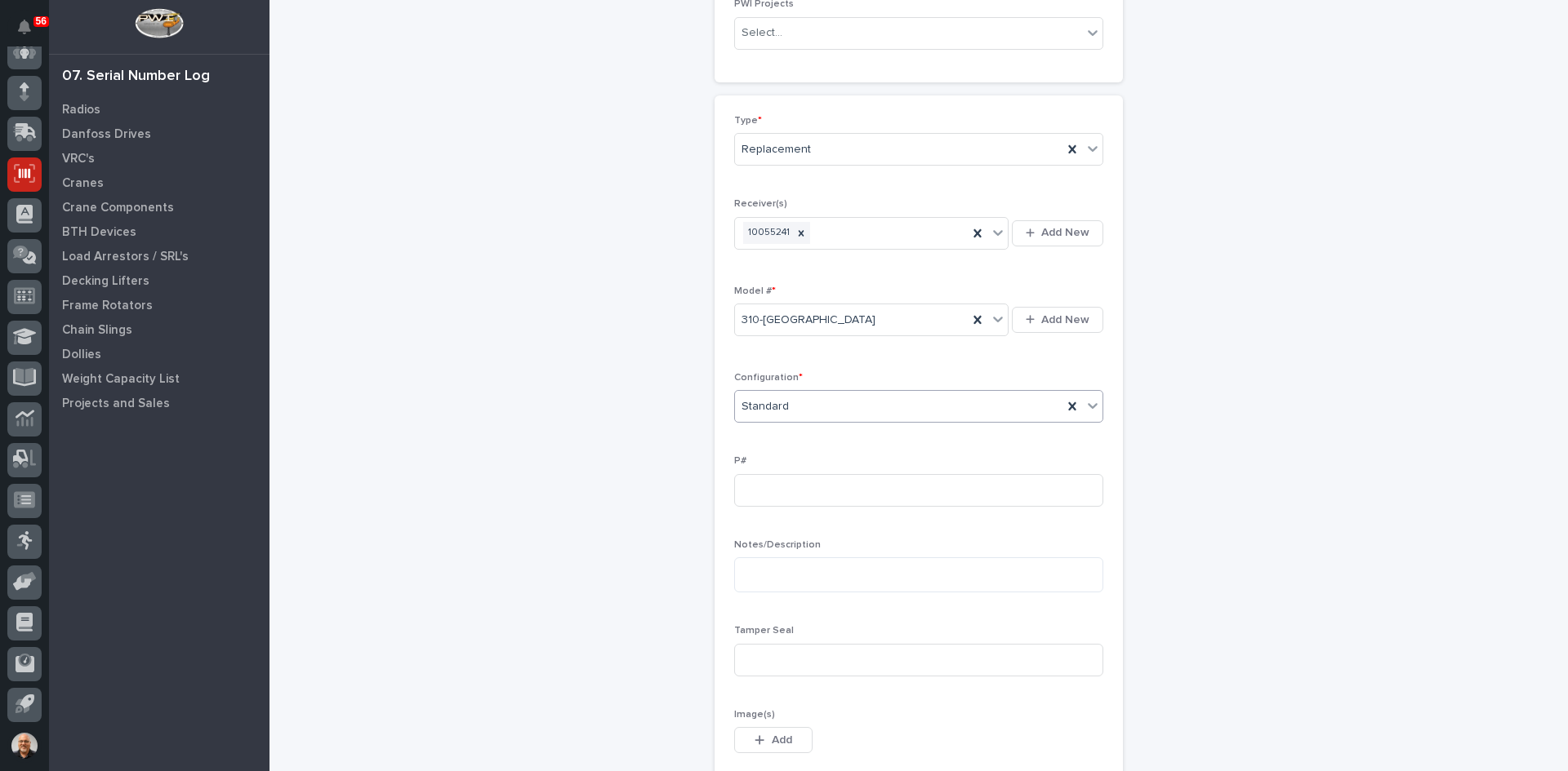
scroll to position [327, 0]
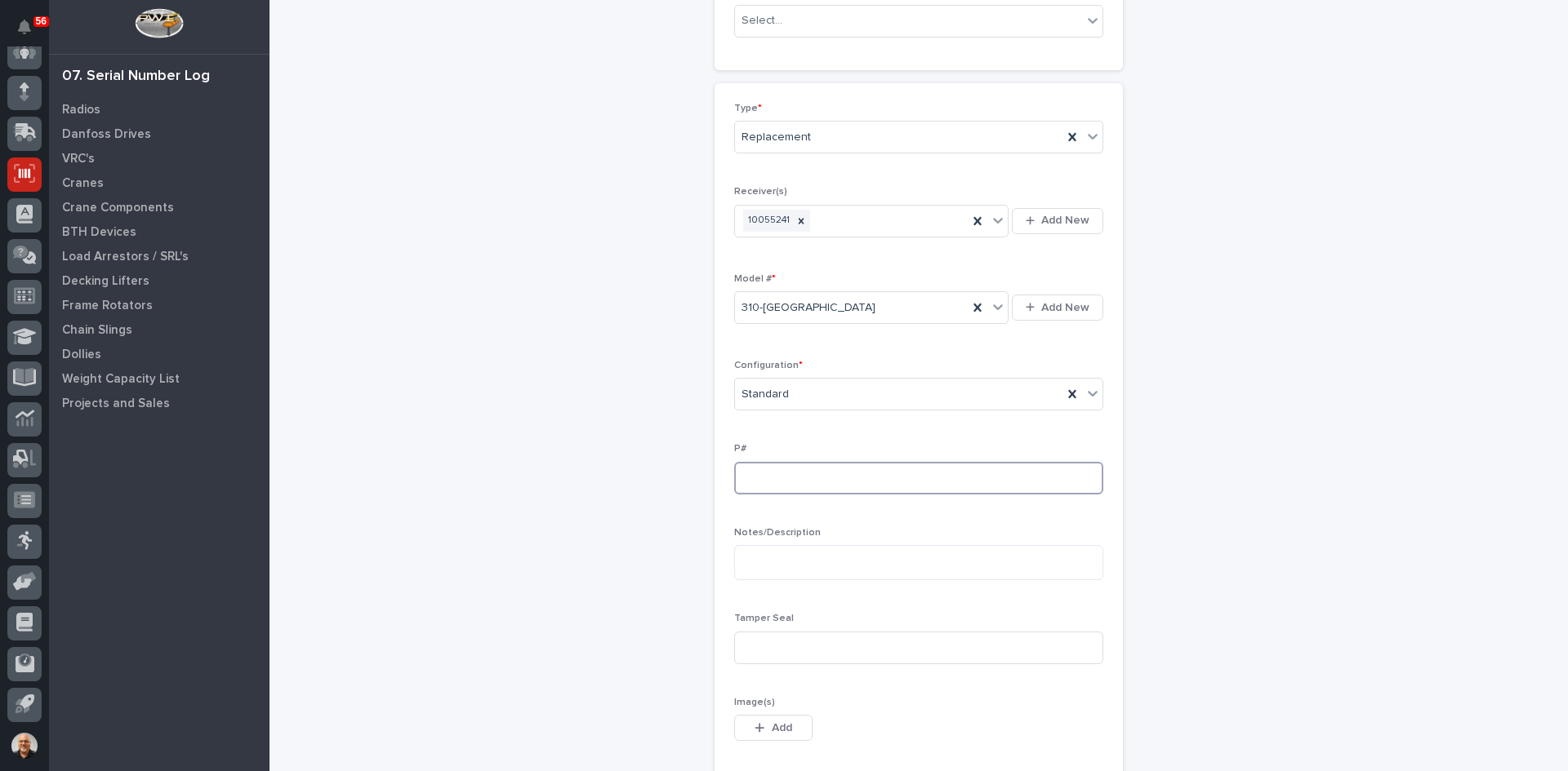
click at [753, 479] on input at bounding box center [919, 479] width 369 height 33
type input "PW1867-P"
click at [765, 642] on input at bounding box center [919, 649] width 369 height 33
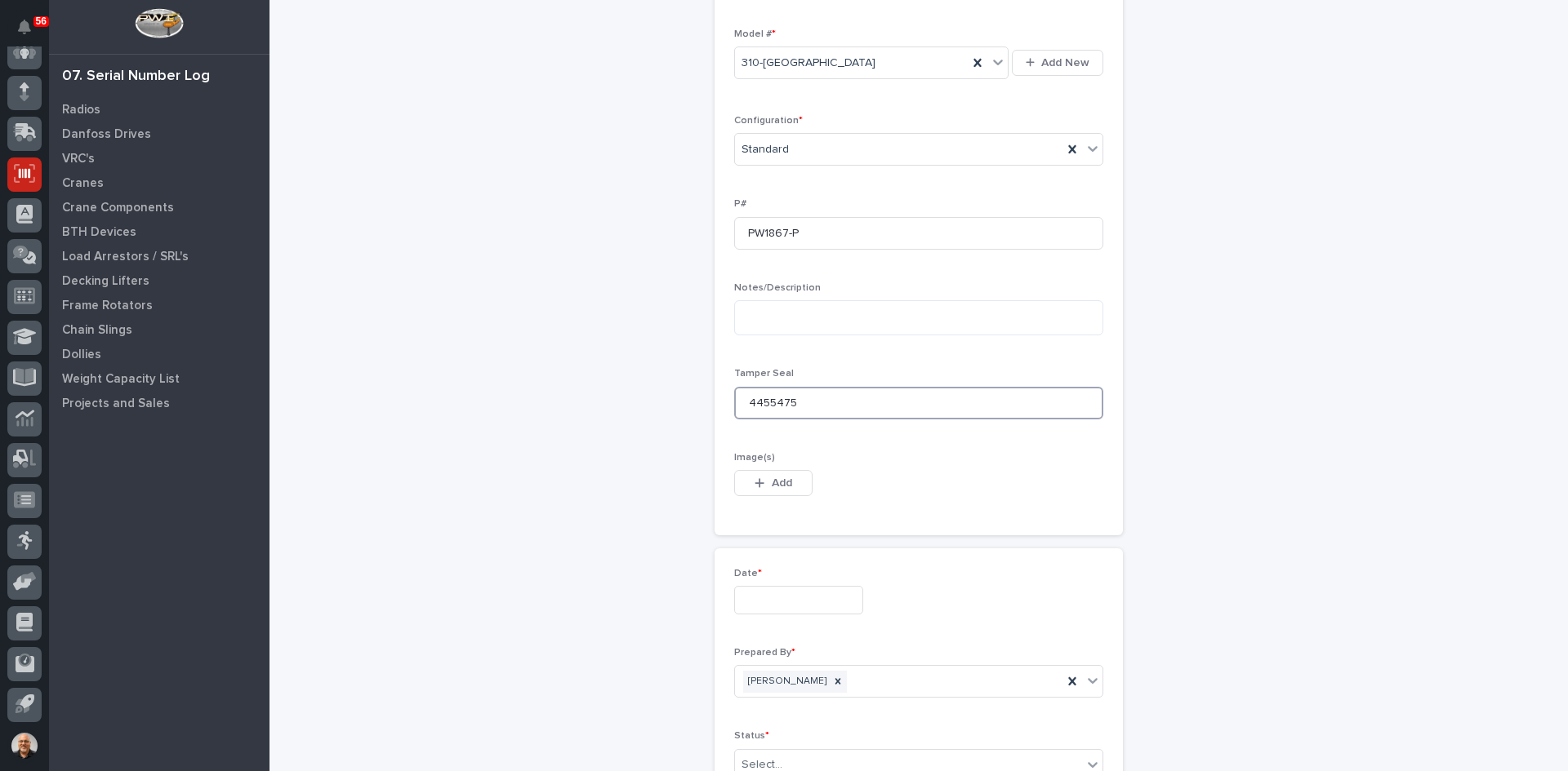
type input "4455475"
click at [761, 594] on input "text" at bounding box center [799, 600] width 129 height 28
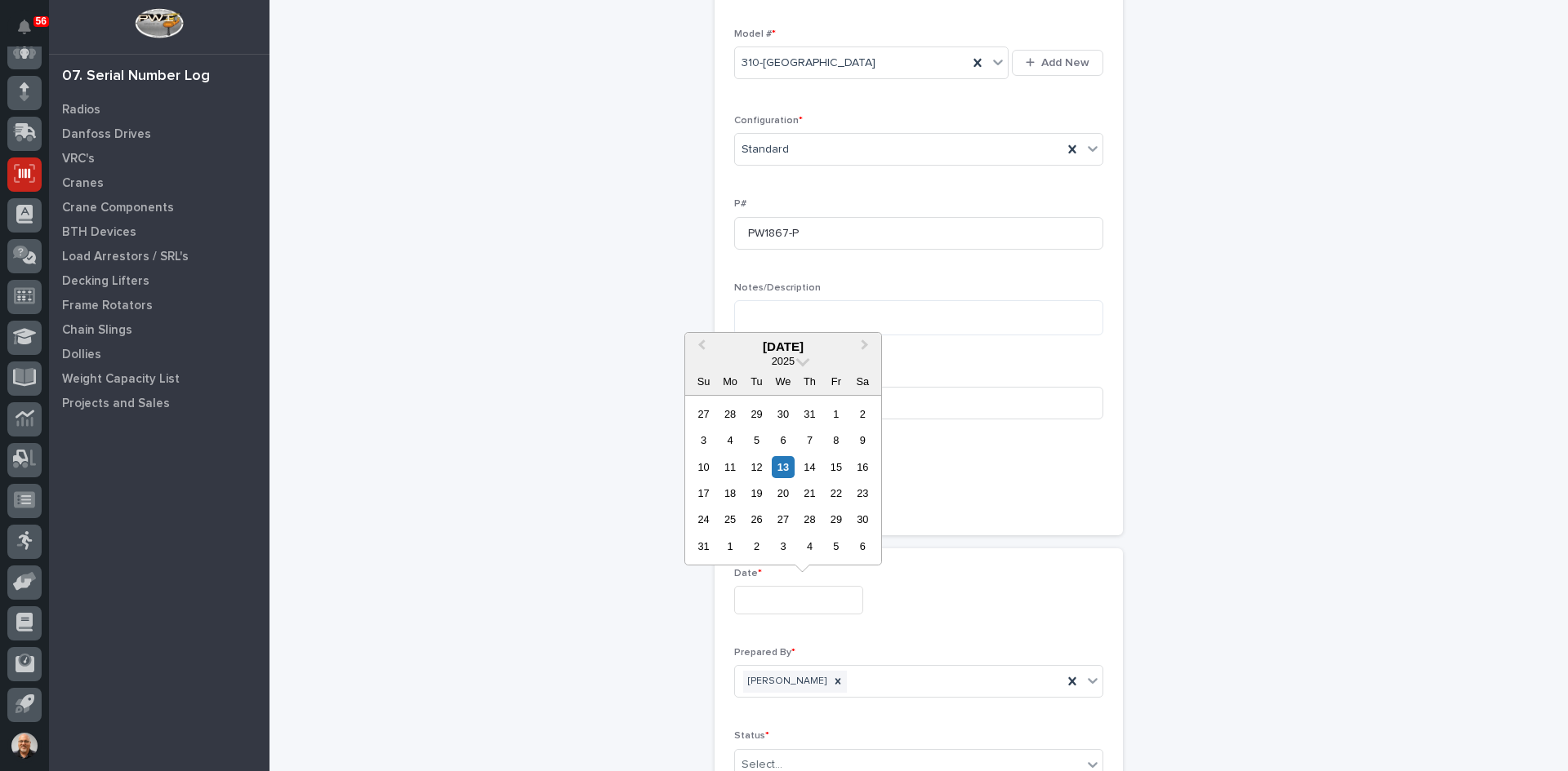
click at [779, 467] on div "13" at bounding box center [783, 467] width 22 height 22
type input "**********"
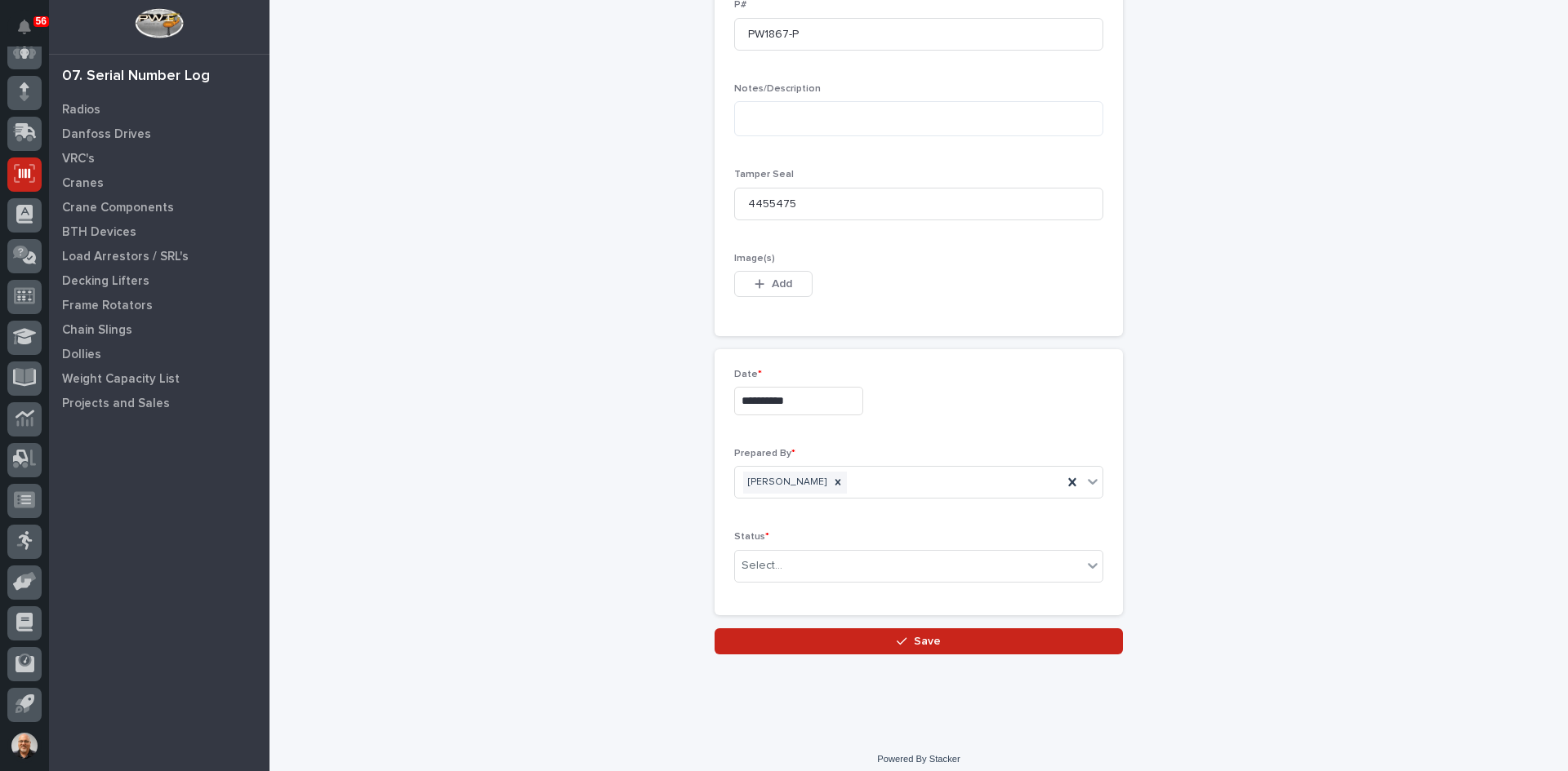
scroll to position [782, 0]
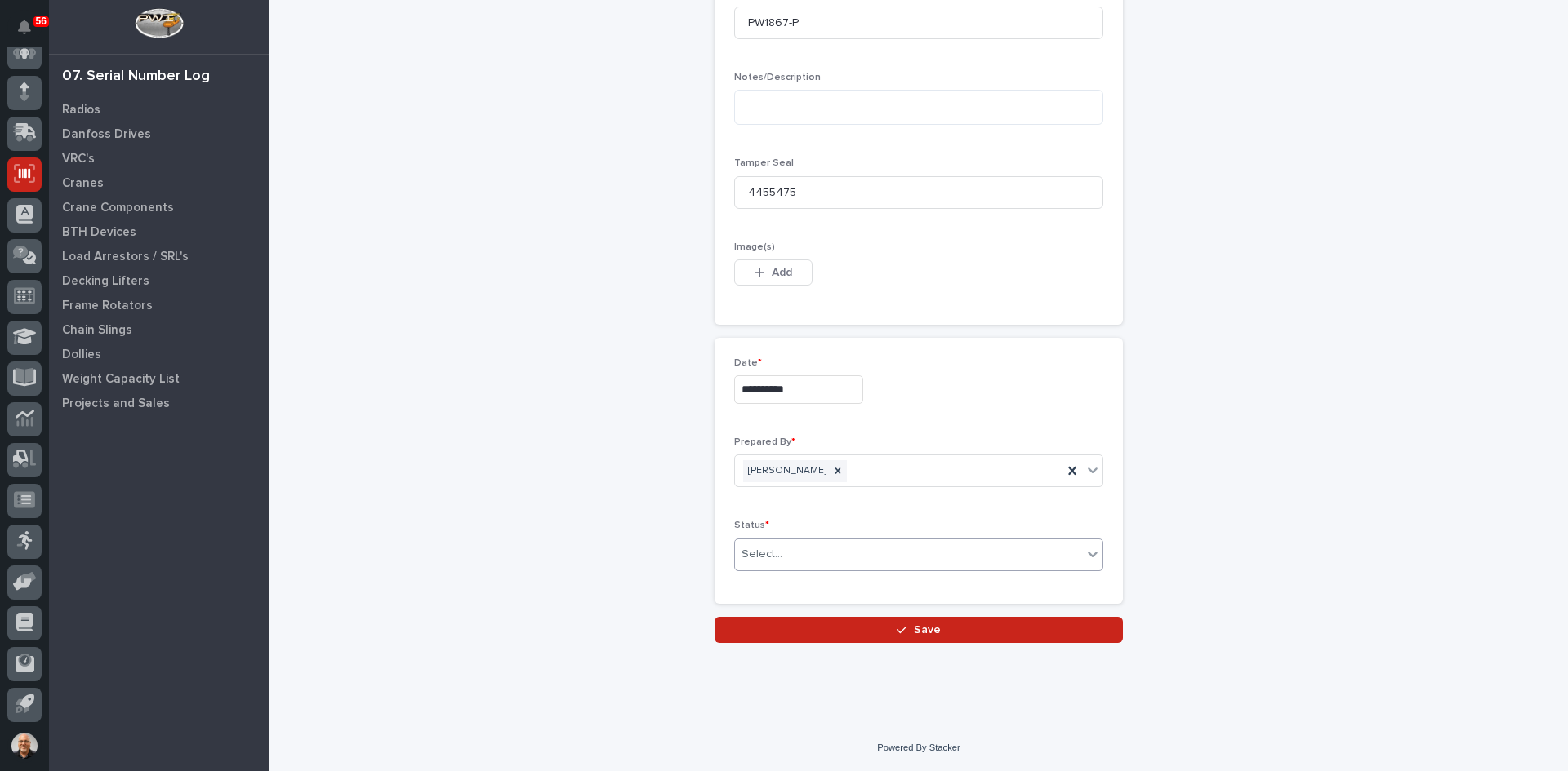
click at [771, 555] on div "Select..." at bounding box center [761, 555] width 41 height 17
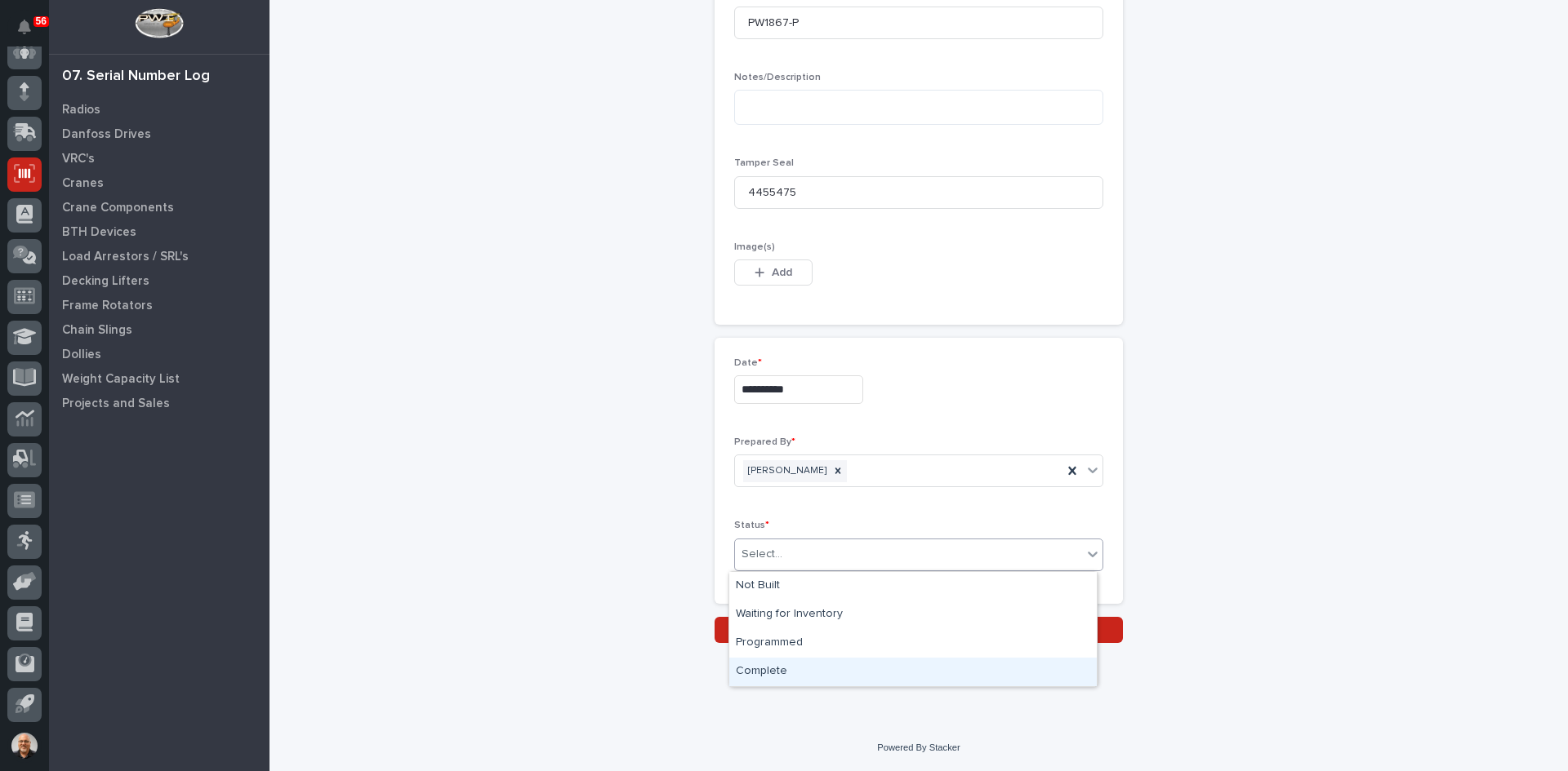
click at [773, 662] on div "Complete" at bounding box center [913, 672] width 368 height 28
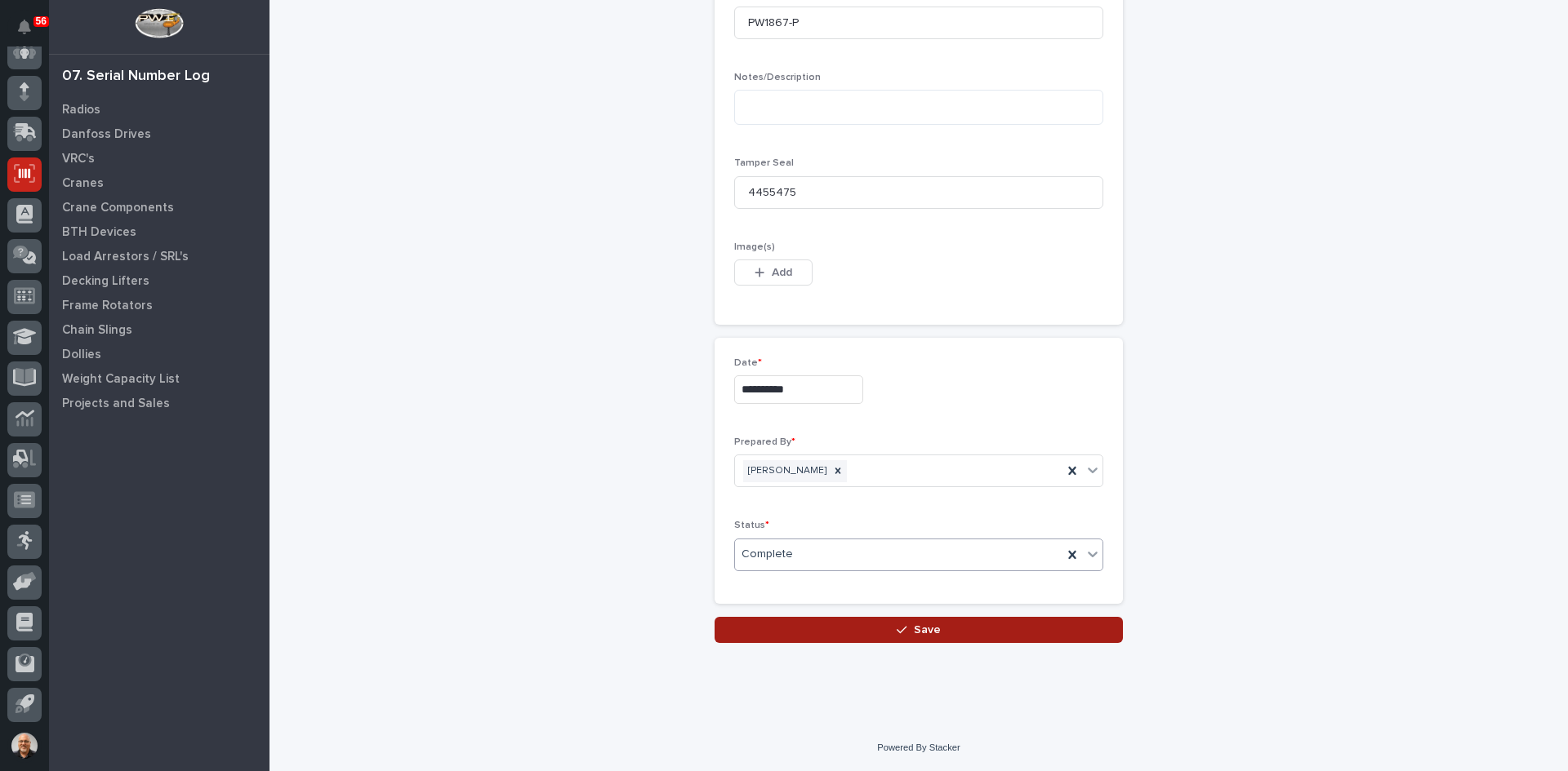
click at [926, 624] on span "Save" at bounding box center [927, 630] width 27 height 15
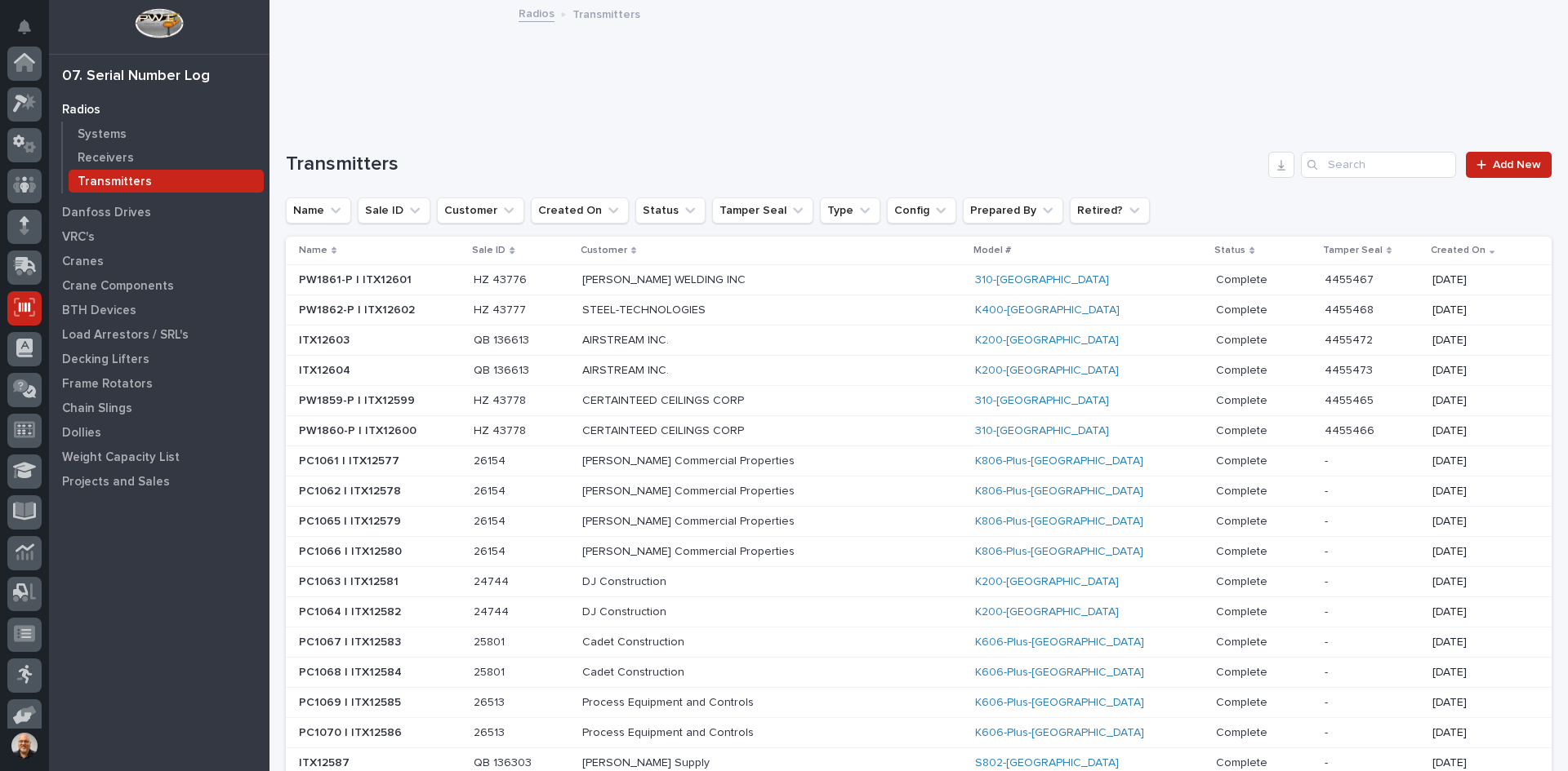
scroll to position [134, 0]
